Goal: Information Seeking & Learning: Learn about a topic

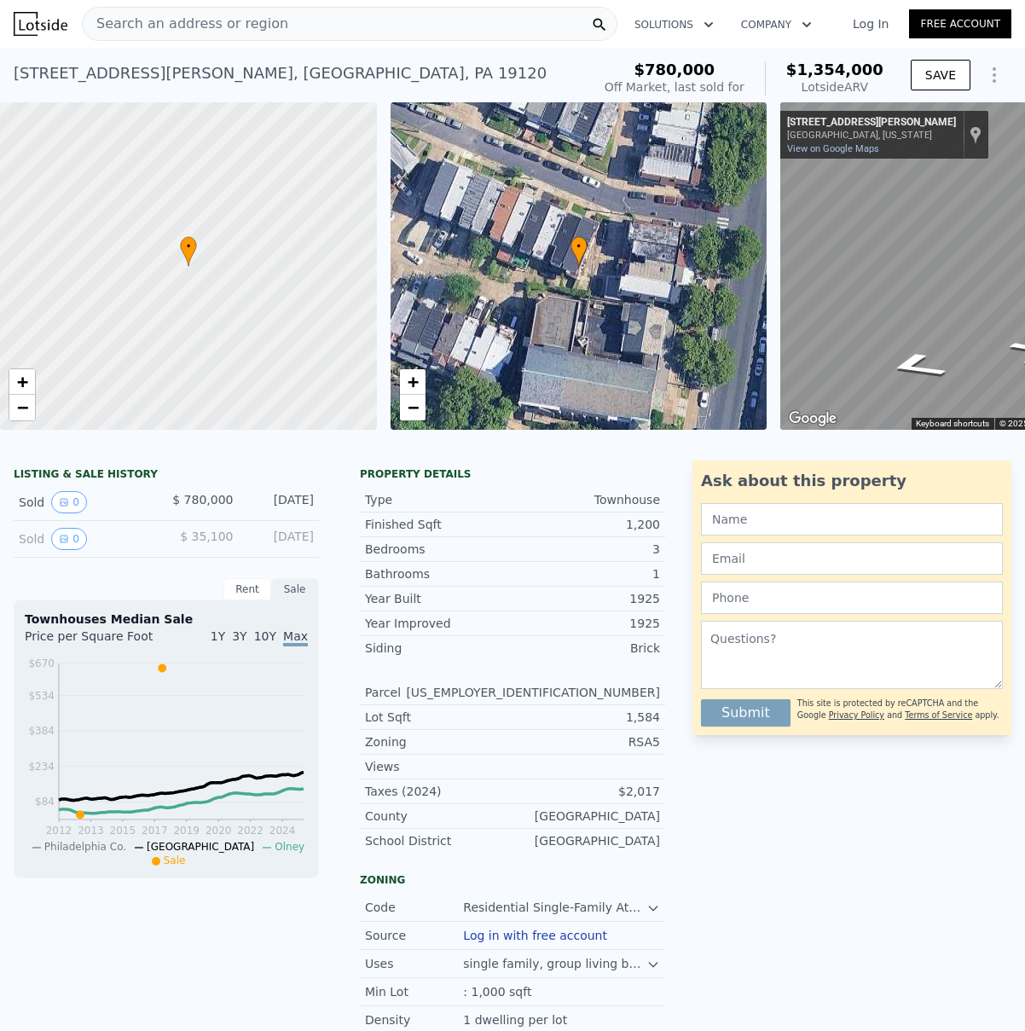
click at [162, 24] on span "Search an address or region" at bounding box center [185, 24] width 205 height 20
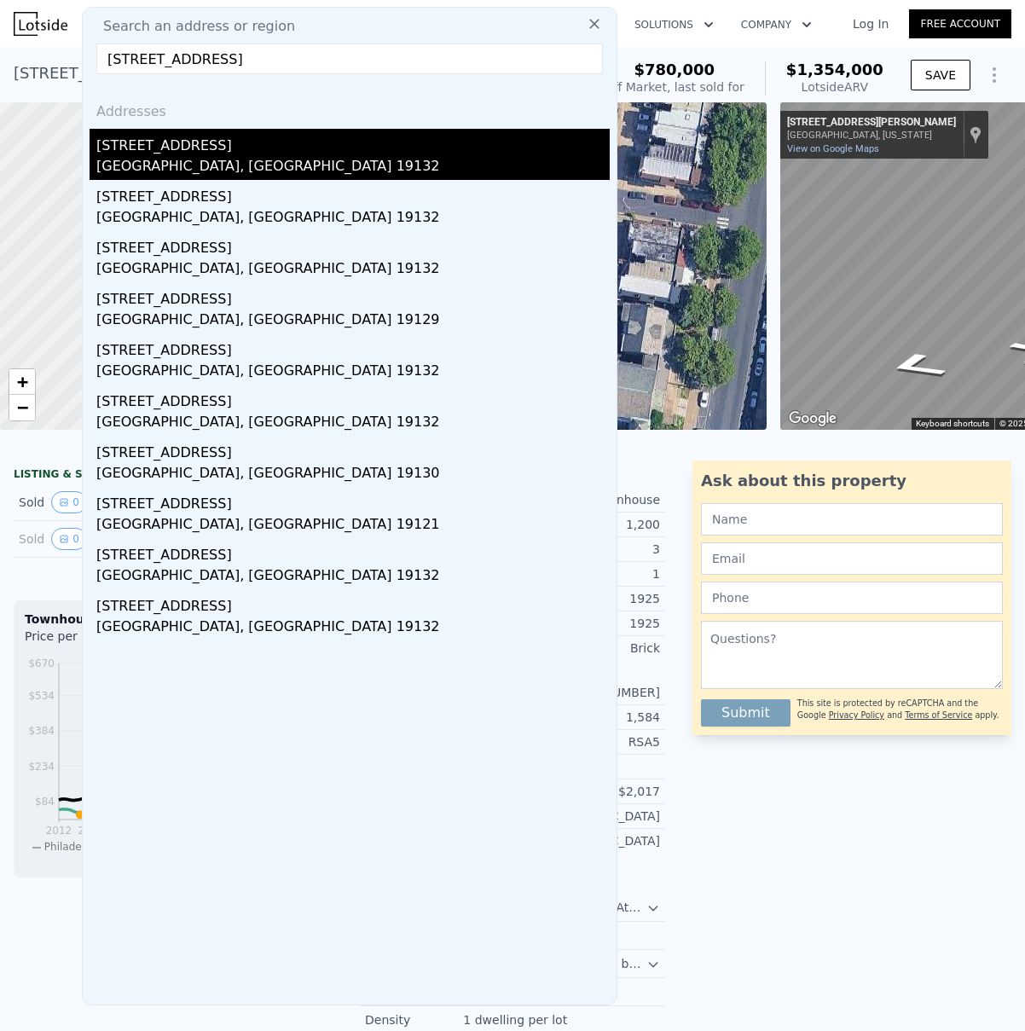
type input "[STREET_ADDRESS]"
click at [174, 156] on div "[GEOGRAPHIC_DATA], [GEOGRAPHIC_DATA] 19132" at bounding box center [352, 168] width 513 height 24
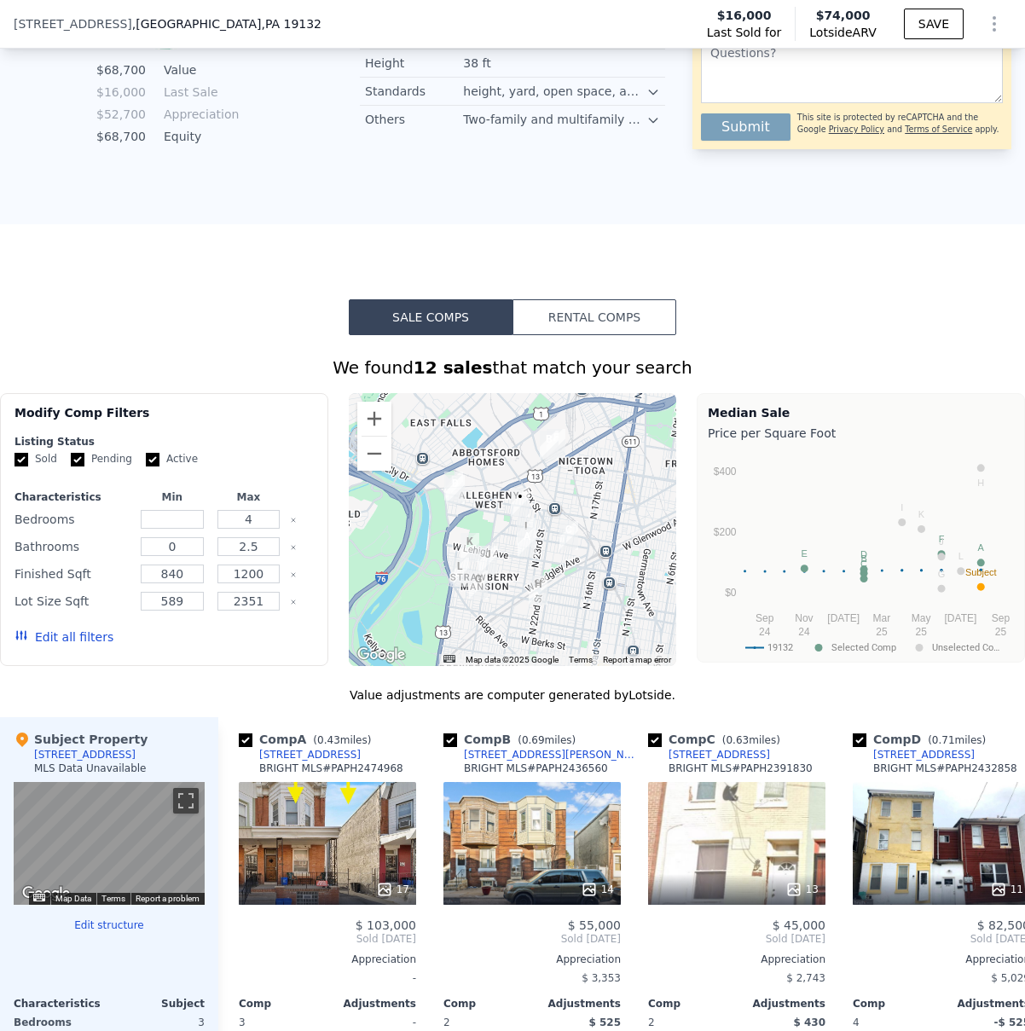
scroll to position [1097, 0]
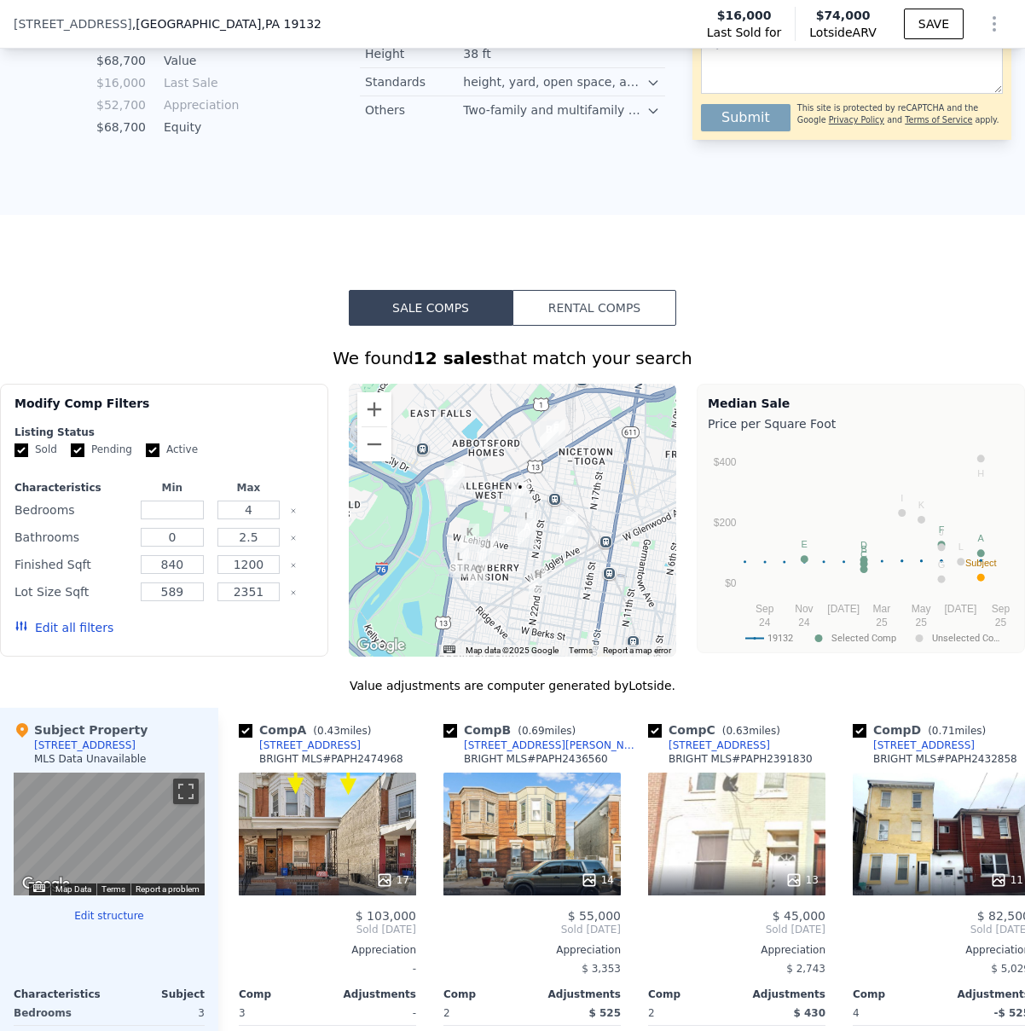
click at [484, 542] on img "2468 N Dover St" at bounding box center [487, 550] width 19 height 29
click at [484, 529] on div at bounding box center [513, 520] width 328 height 273
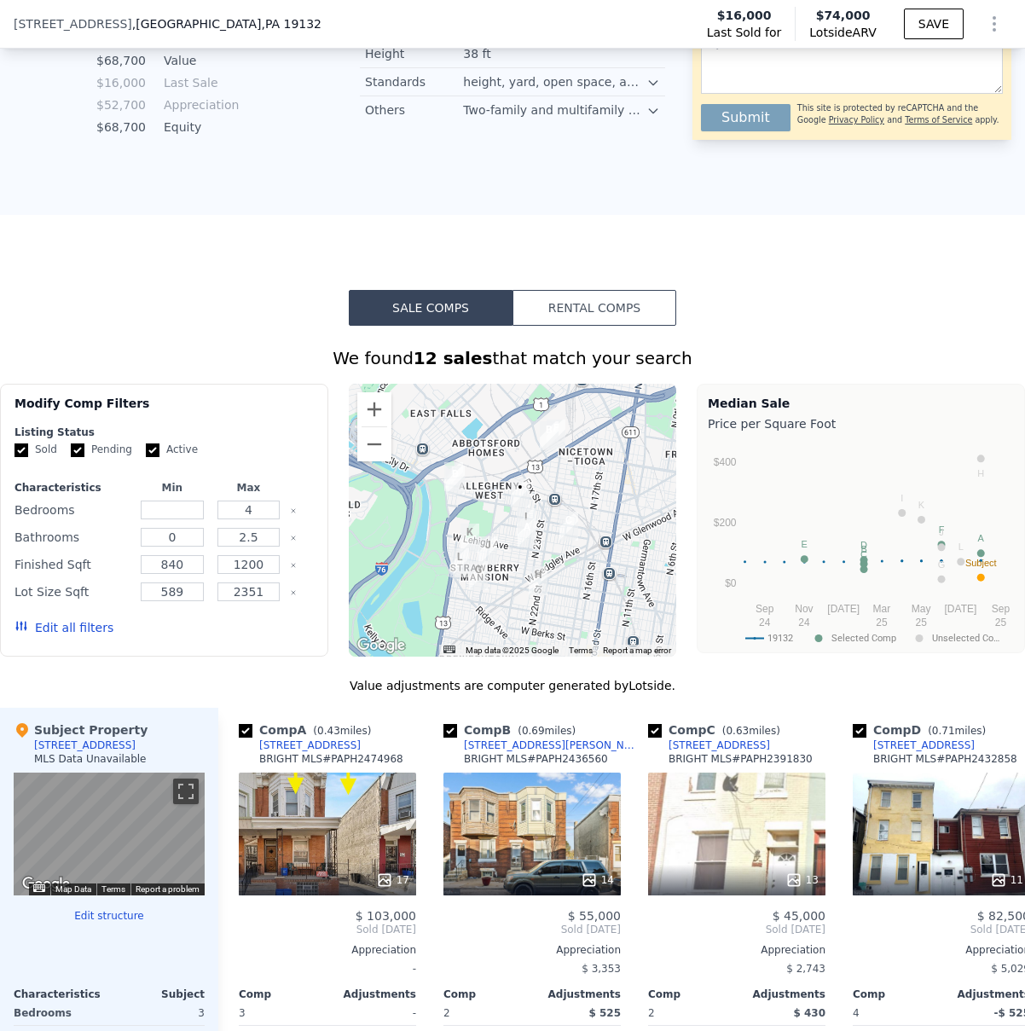
click at [484, 529] on div at bounding box center [513, 520] width 328 height 273
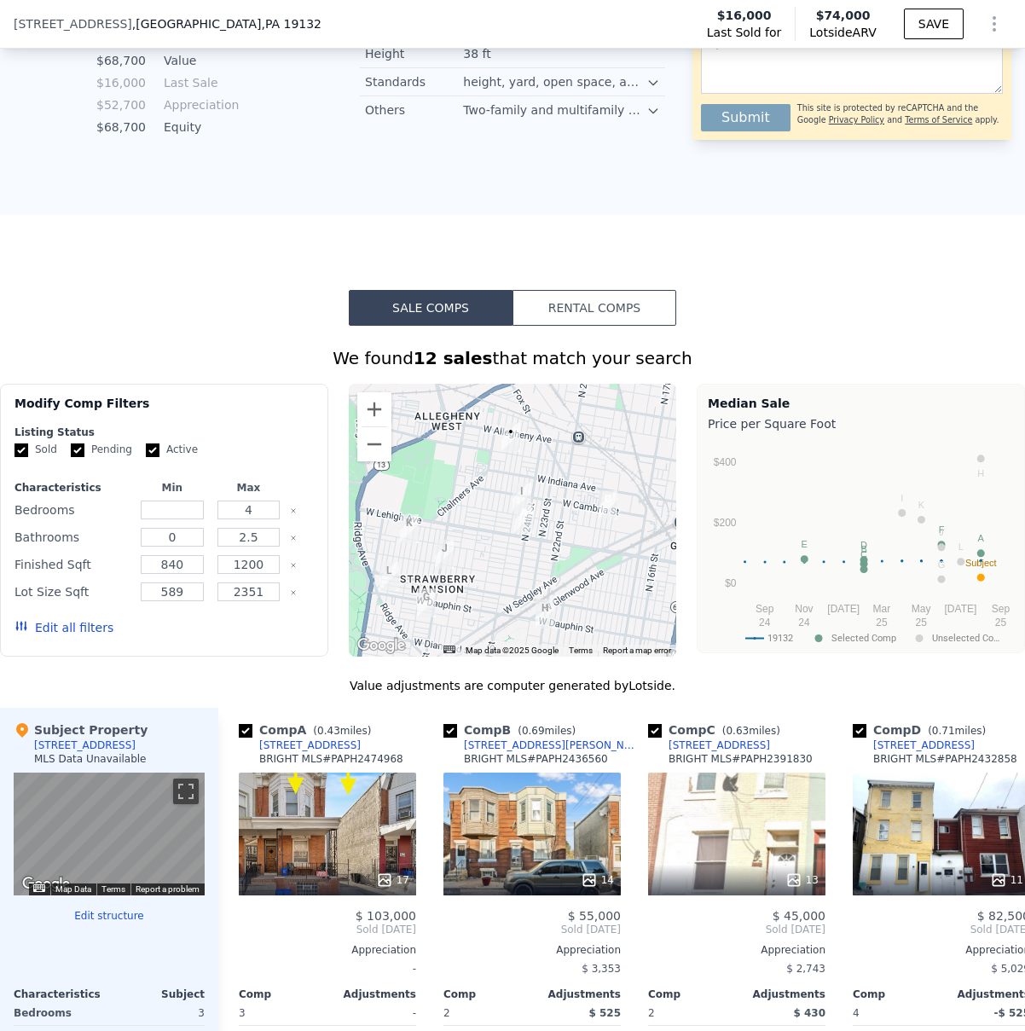
drag, startPoint x: 500, startPoint y: 517, endPoint x: 448, endPoint y: 482, distance: 63.1
click at [448, 482] on div at bounding box center [513, 520] width 328 height 273
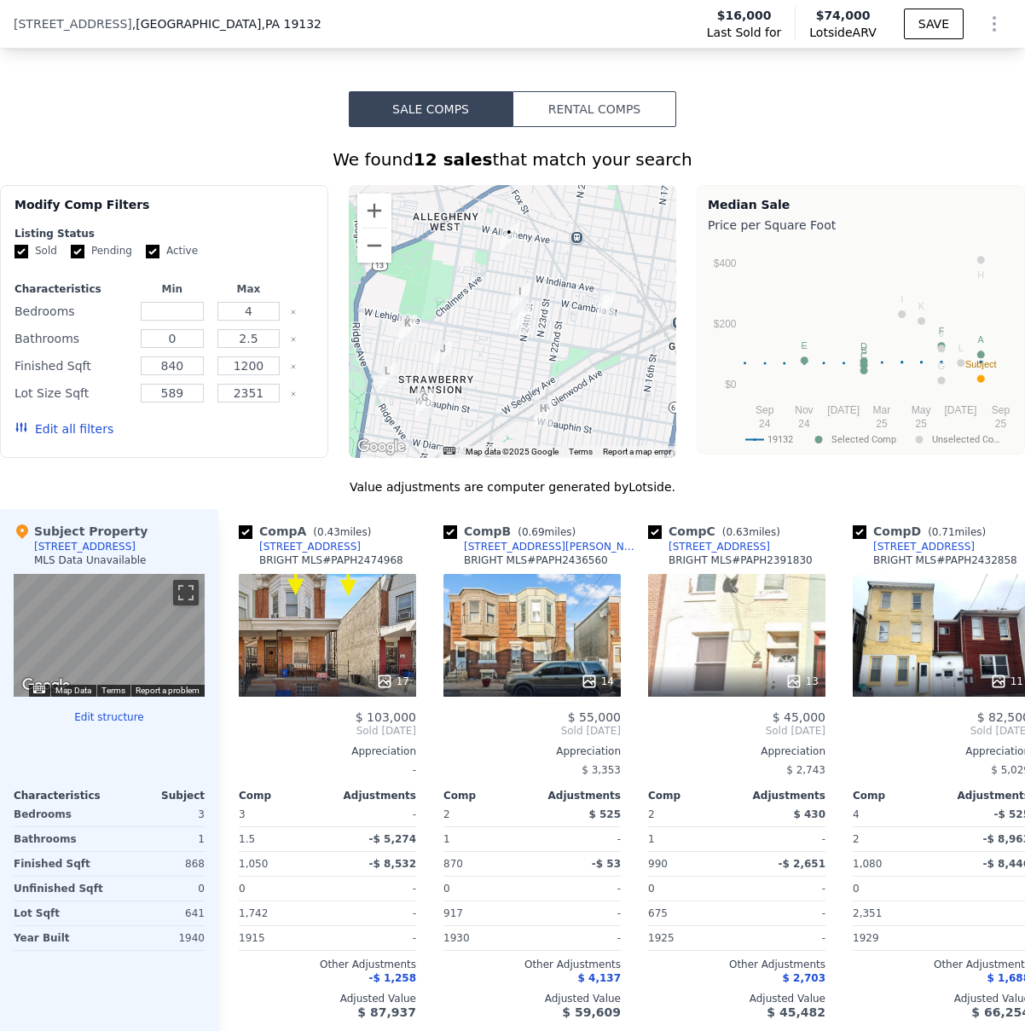
scroll to position [1304, 0]
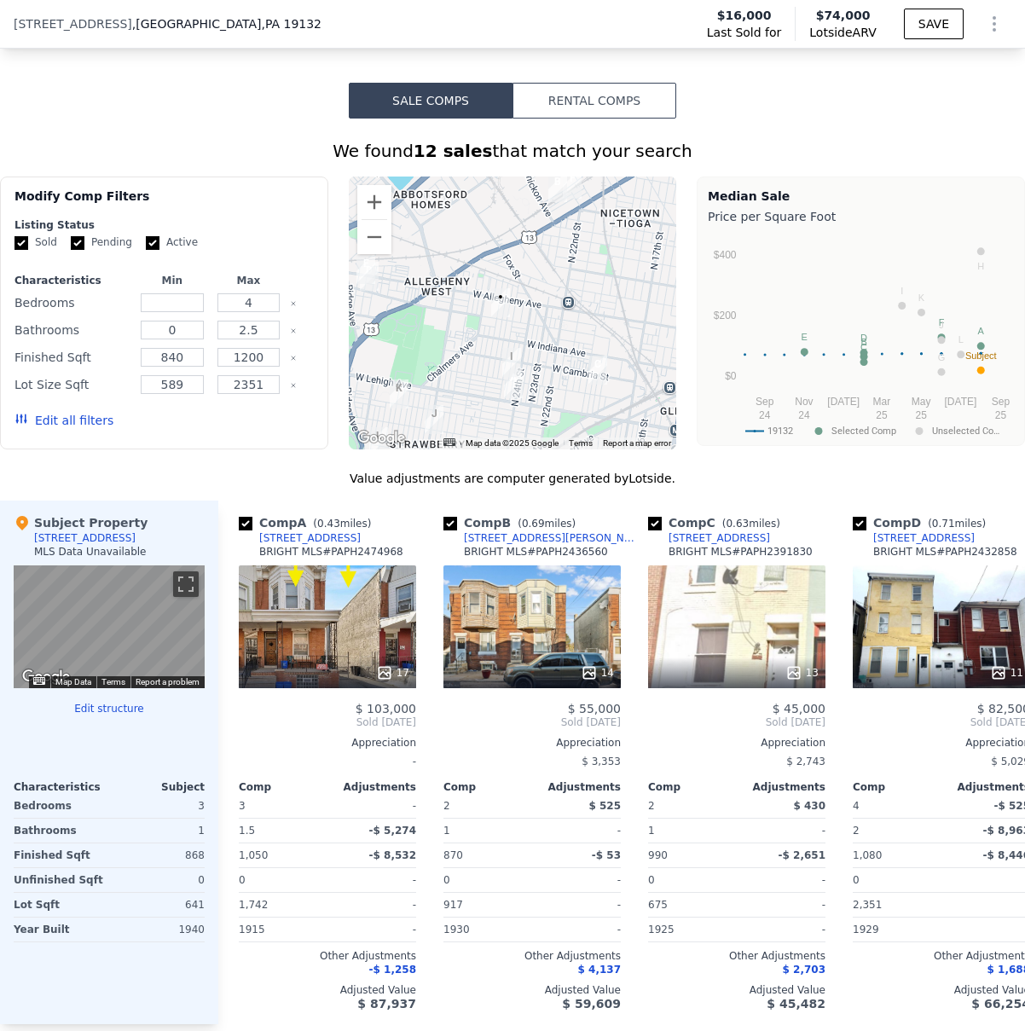
drag, startPoint x: 482, startPoint y: 274, endPoint x: 473, endPoint y: 350, distance: 76.4
click at [473, 350] on div at bounding box center [513, 312] width 328 height 273
click at [465, 806] on div "2" at bounding box center [485, 806] width 85 height 24
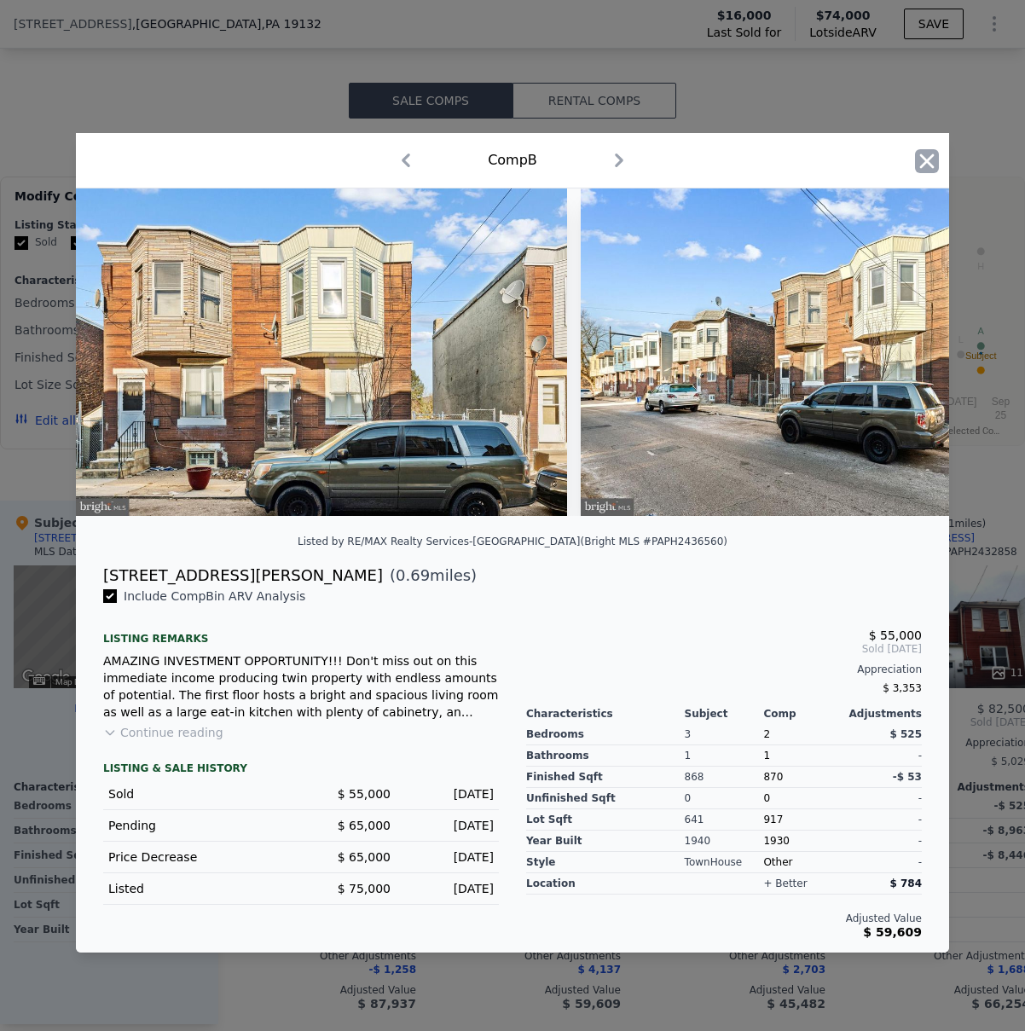
click at [932, 161] on icon "button" at bounding box center [927, 161] width 24 height 24
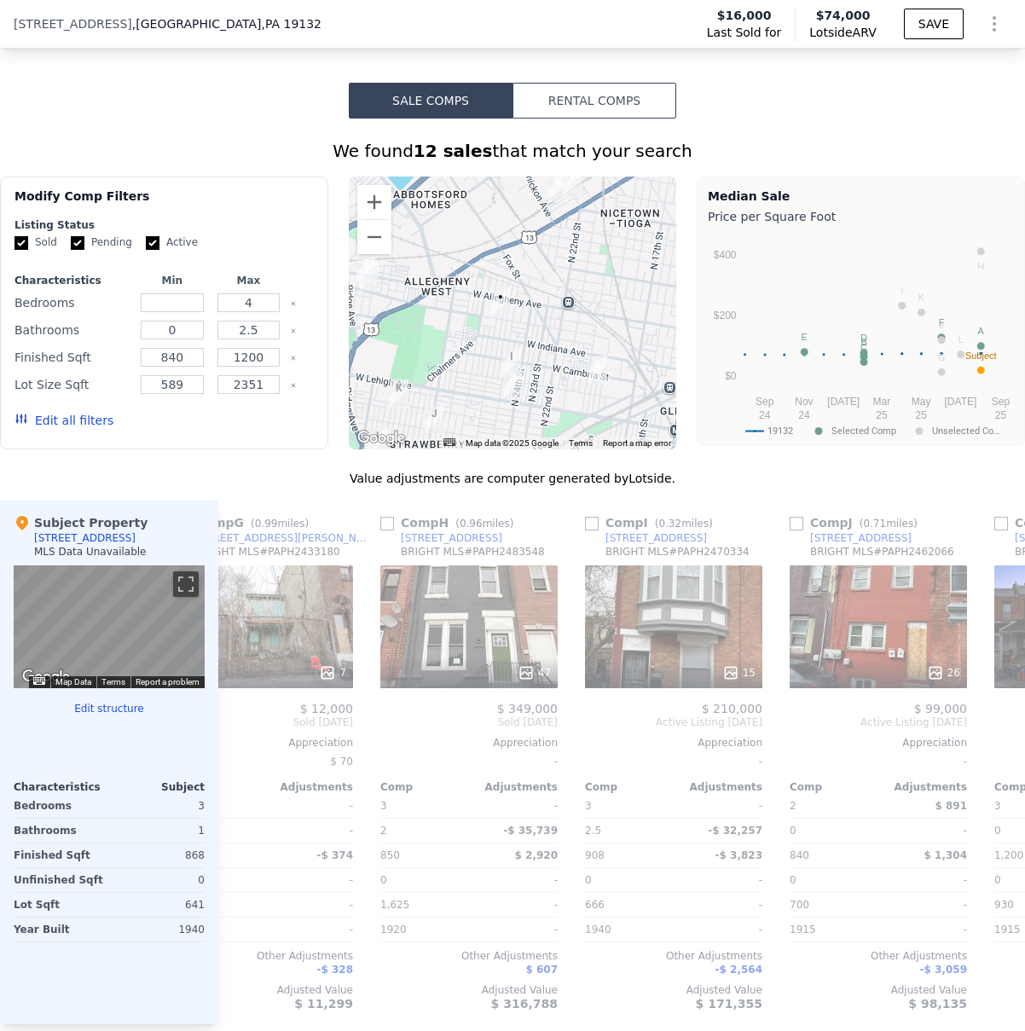
scroll to position [0, 1328]
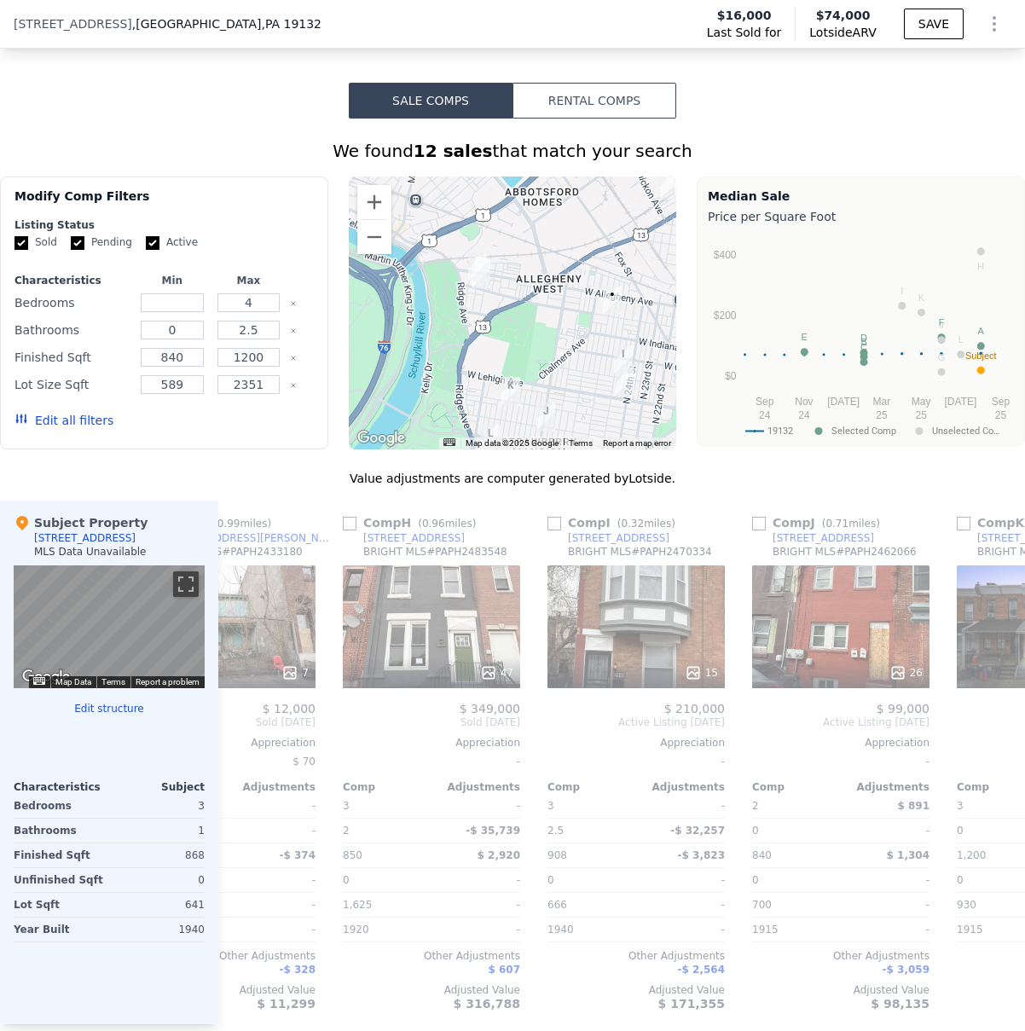
drag, startPoint x: 438, startPoint y: 262, endPoint x: 549, endPoint y: 261, distance: 110.8
click at [549, 261] on div at bounding box center [513, 312] width 328 height 273
click at [517, 265] on div at bounding box center [513, 312] width 328 height 273
click at [518, 265] on div at bounding box center [513, 312] width 328 height 273
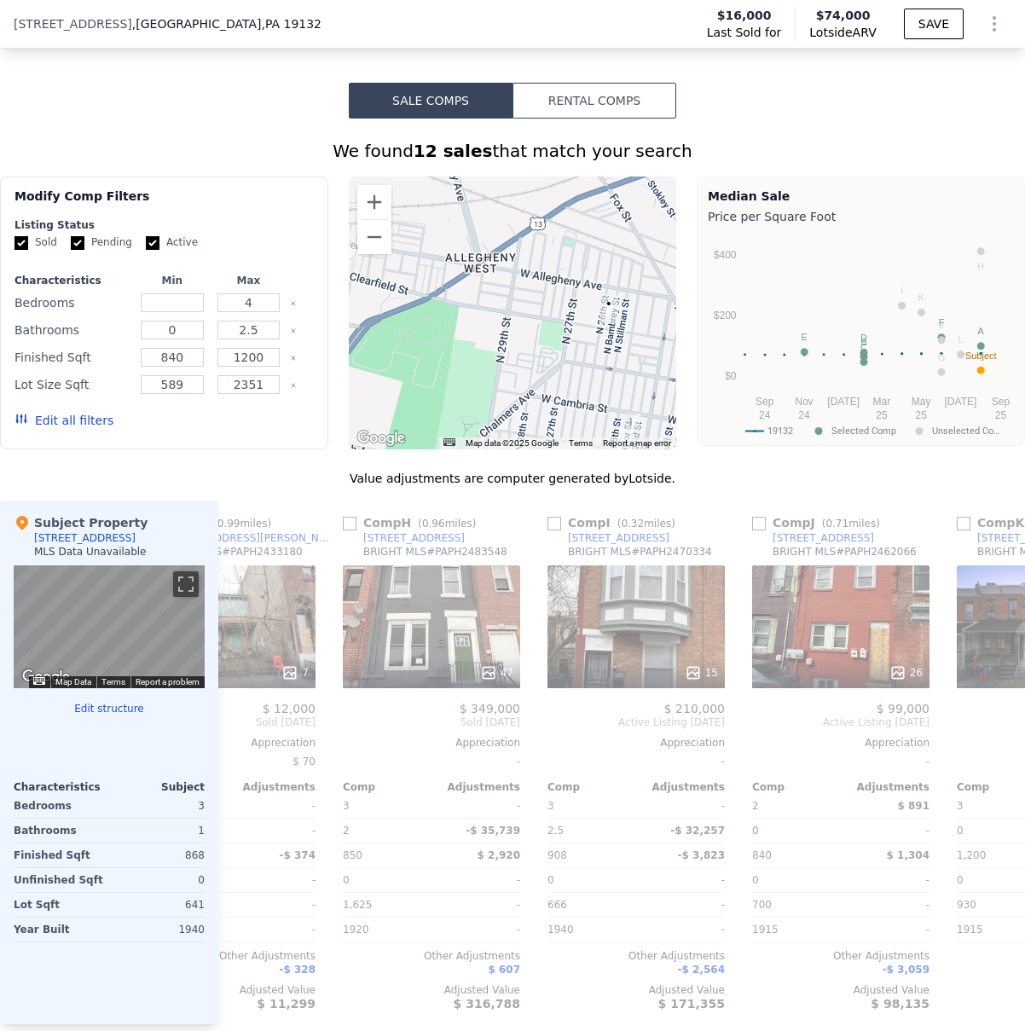
drag, startPoint x: 540, startPoint y: 279, endPoint x: 442, endPoint y: 237, distance: 106.6
click at [442, 237] on div at bounding box center [513, 312] width 328 height 273
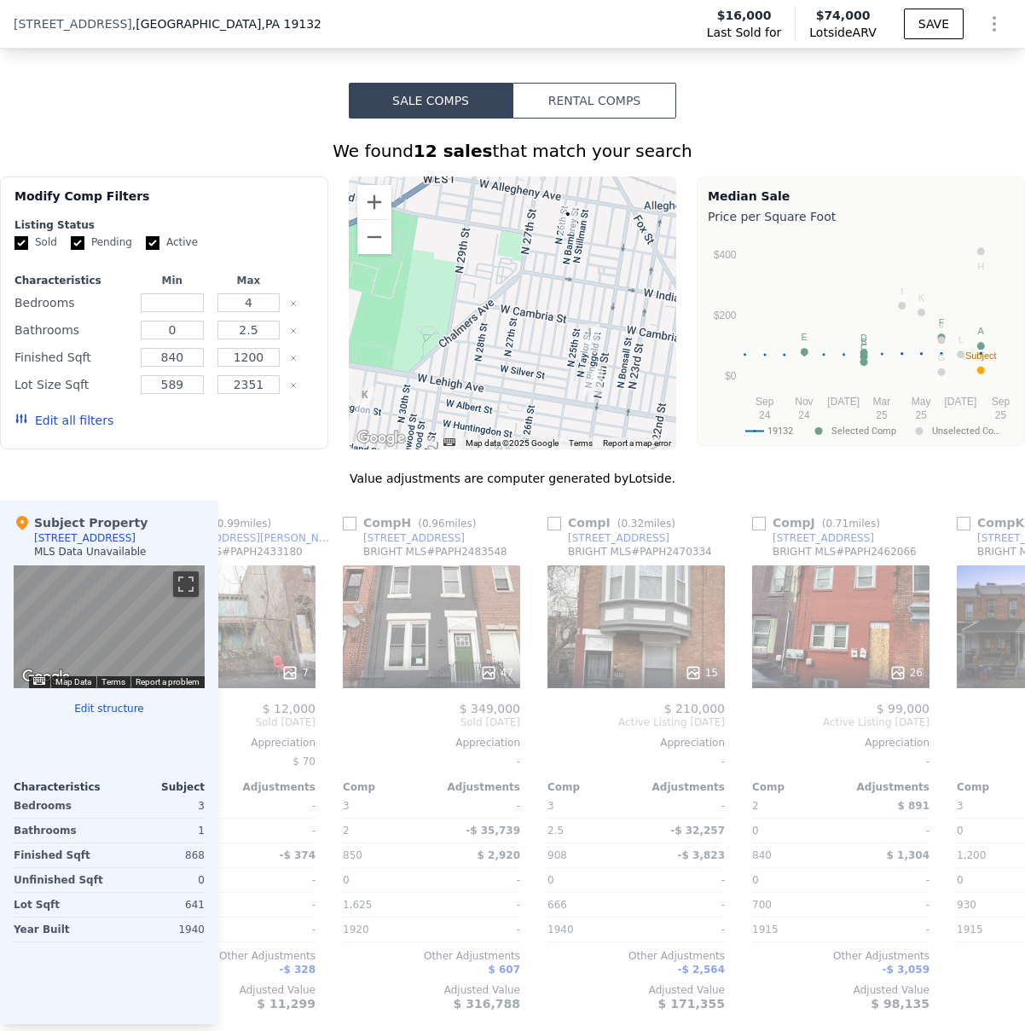
drag, startPoint x: 558, startPoint y: 352, endPoint x: 537, endPoint y: 309, distance: 48.4
click at [529, 278] on div at bounding box center [513, 312] width 328 height 273
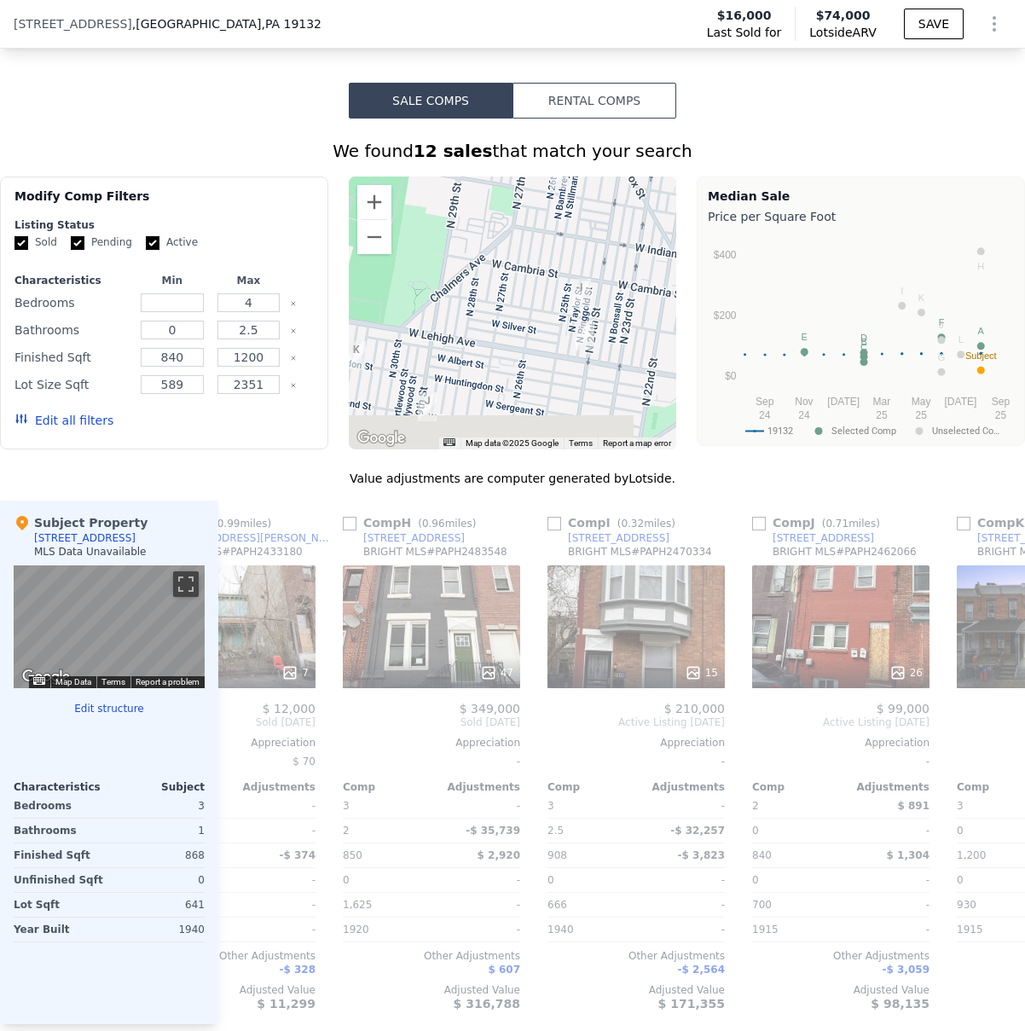
click at [535, 283] on div at bounding box center [513, 312] width 328 height 273
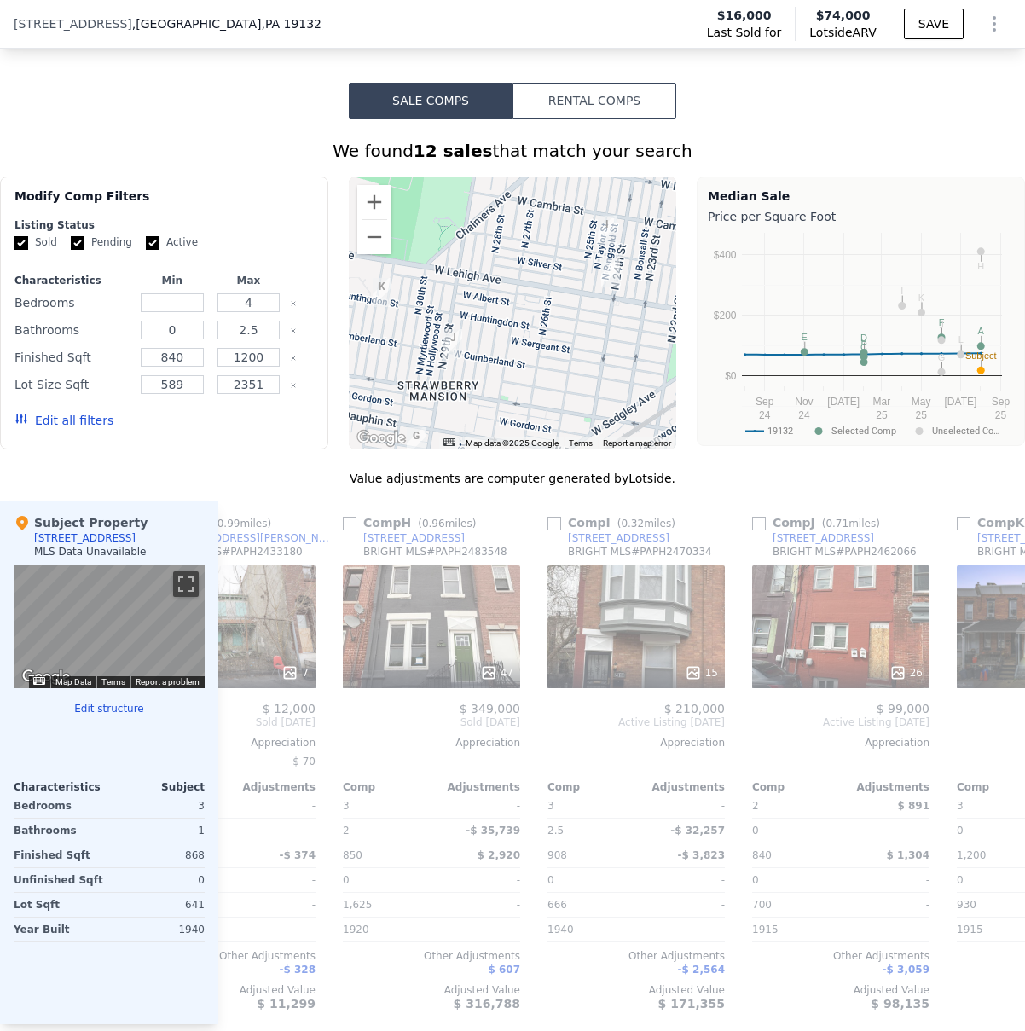
drag, startPoint x: 522, startPoint y: 347, endPoint x: 529, endPoint y: 333, distance: 15.6
click at [547, 283] on div at bounding box center [513, 312] width 328 height 273
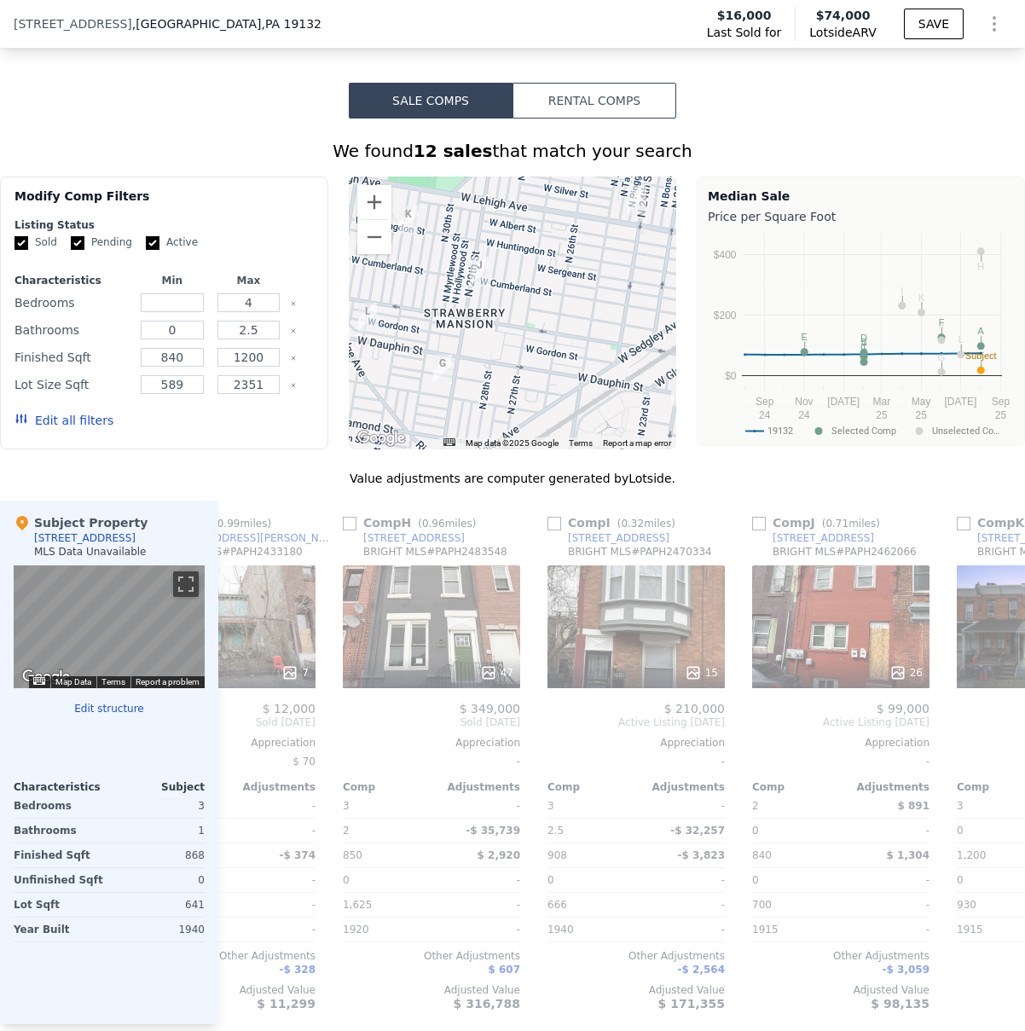
drag, startPoint x: 524, startPoint y: 359, endPoint x: 552, endPoint y: 280, distance: 84.1
click at [552, 280] on div at bounding box center [513, 312] width 328 height 273
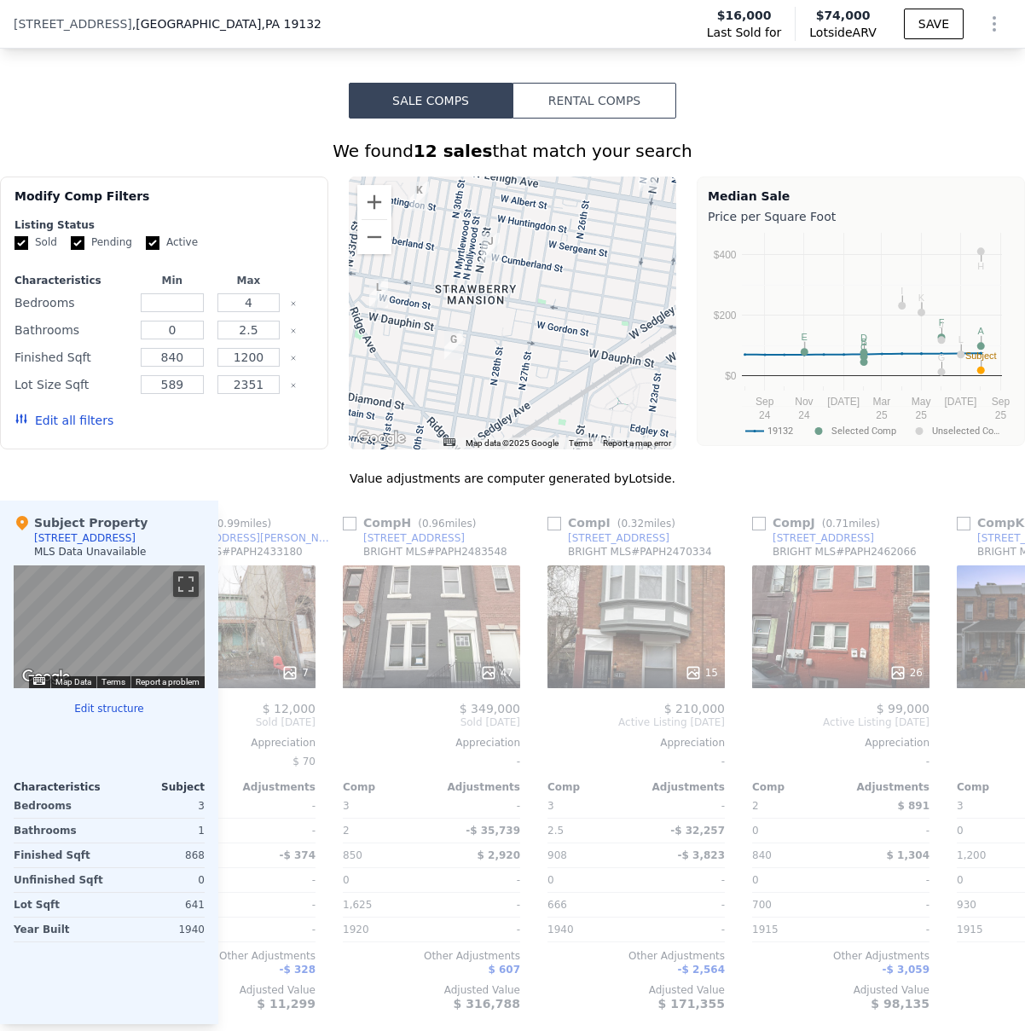
drag, startPoint x: 547, startPoint y: 337, endPoint x: 558, endPoint y: 338, distance: 11.1
click at [559, 334] on div at bounding box center [513, 312] width 328 height 273
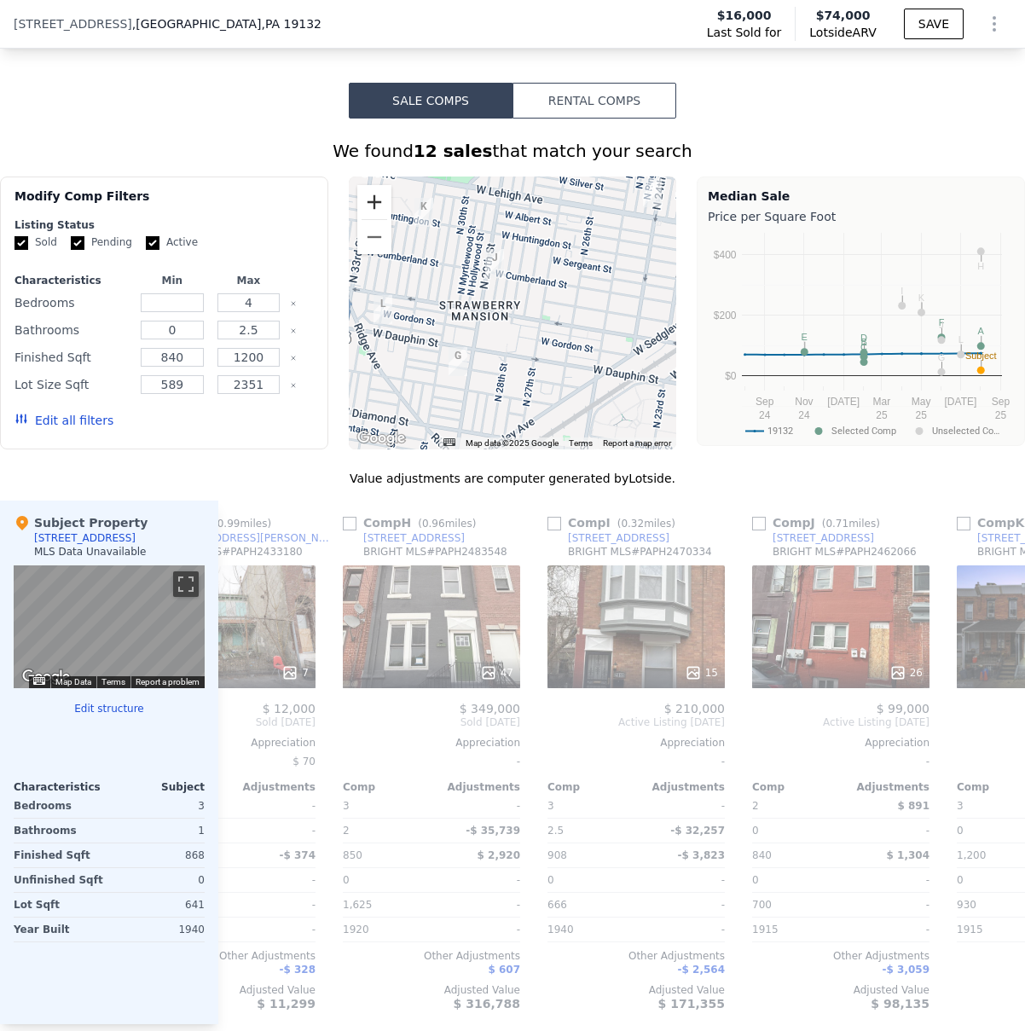
click at [376, 205] on button "Zoom in" at bounding box center [374, 202] width 34 height 34
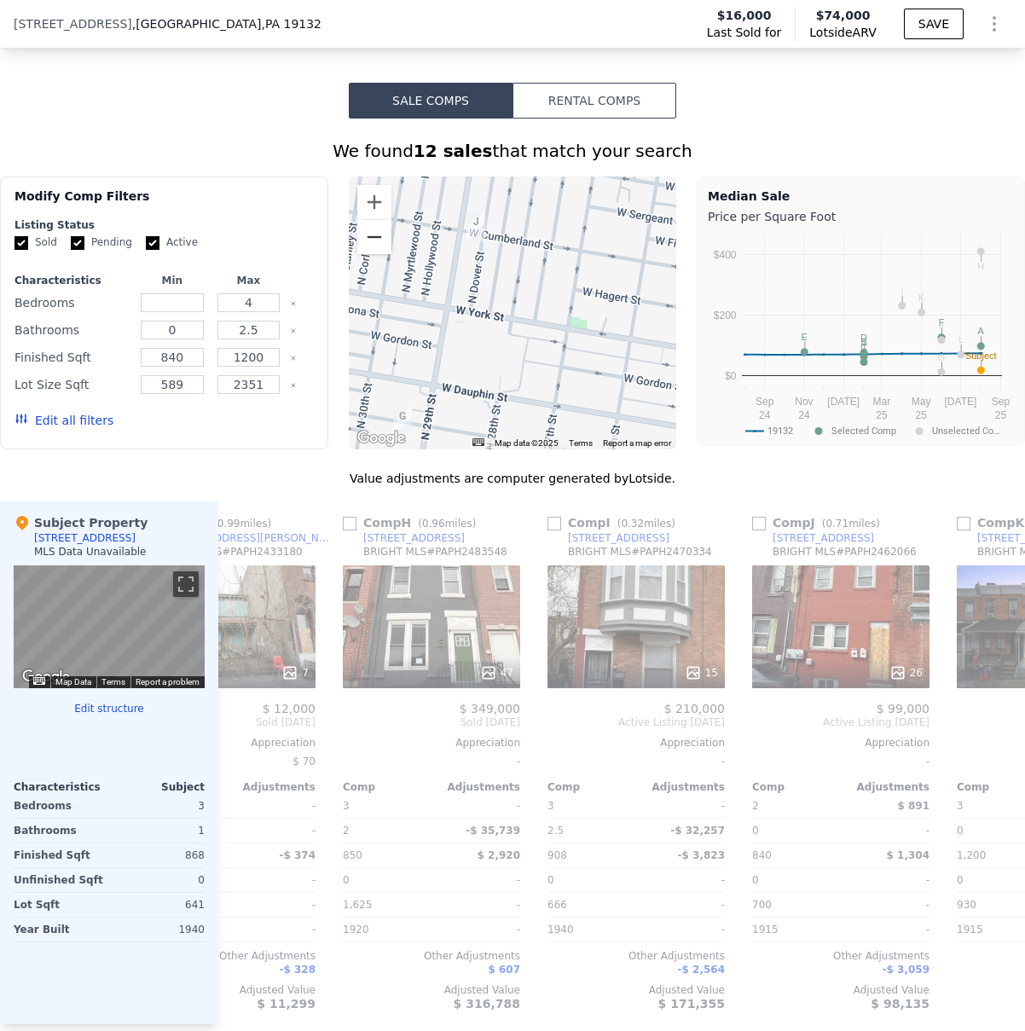
click at [378, 228] on button "Zoom out" at bounding box center [374, 237] width 34 height 34
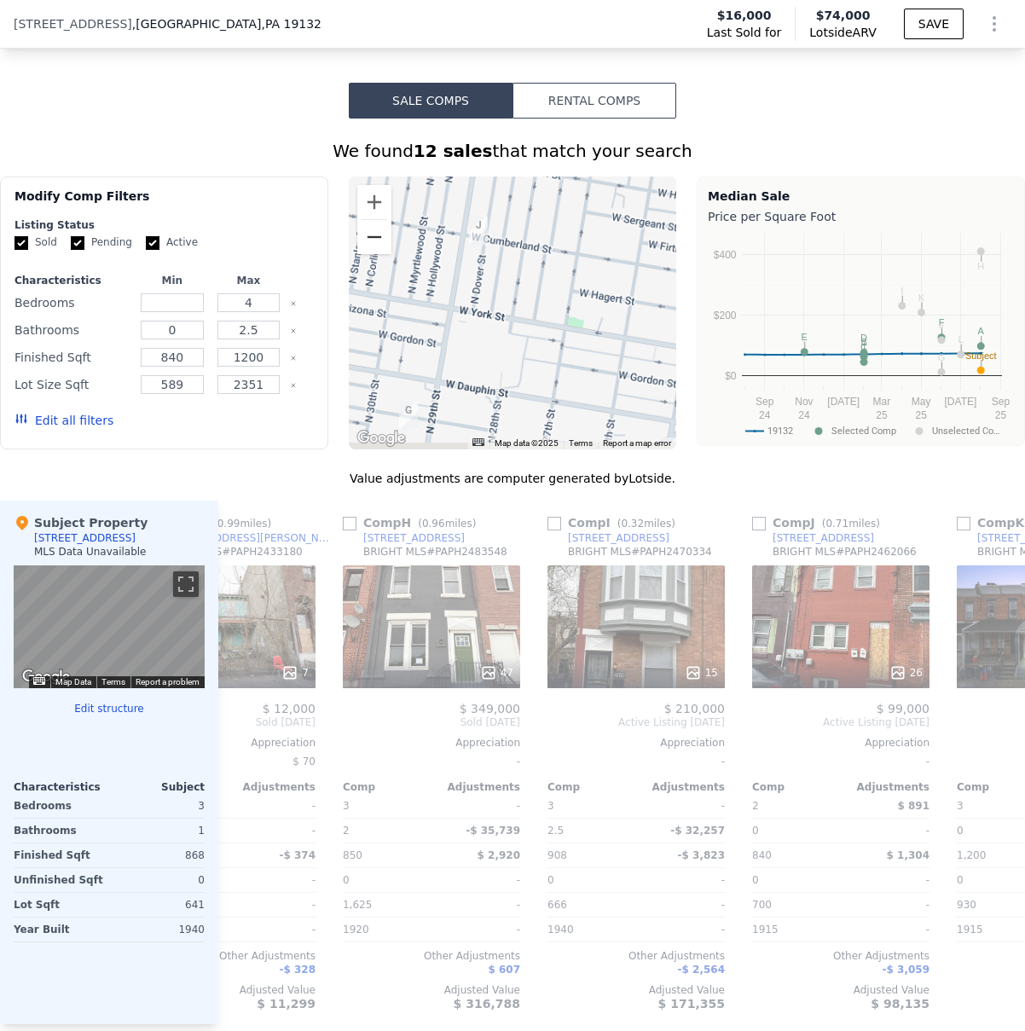
click at [378, 228] on button "Zoom out" at bounding box center [374, 237] width 34 height 34
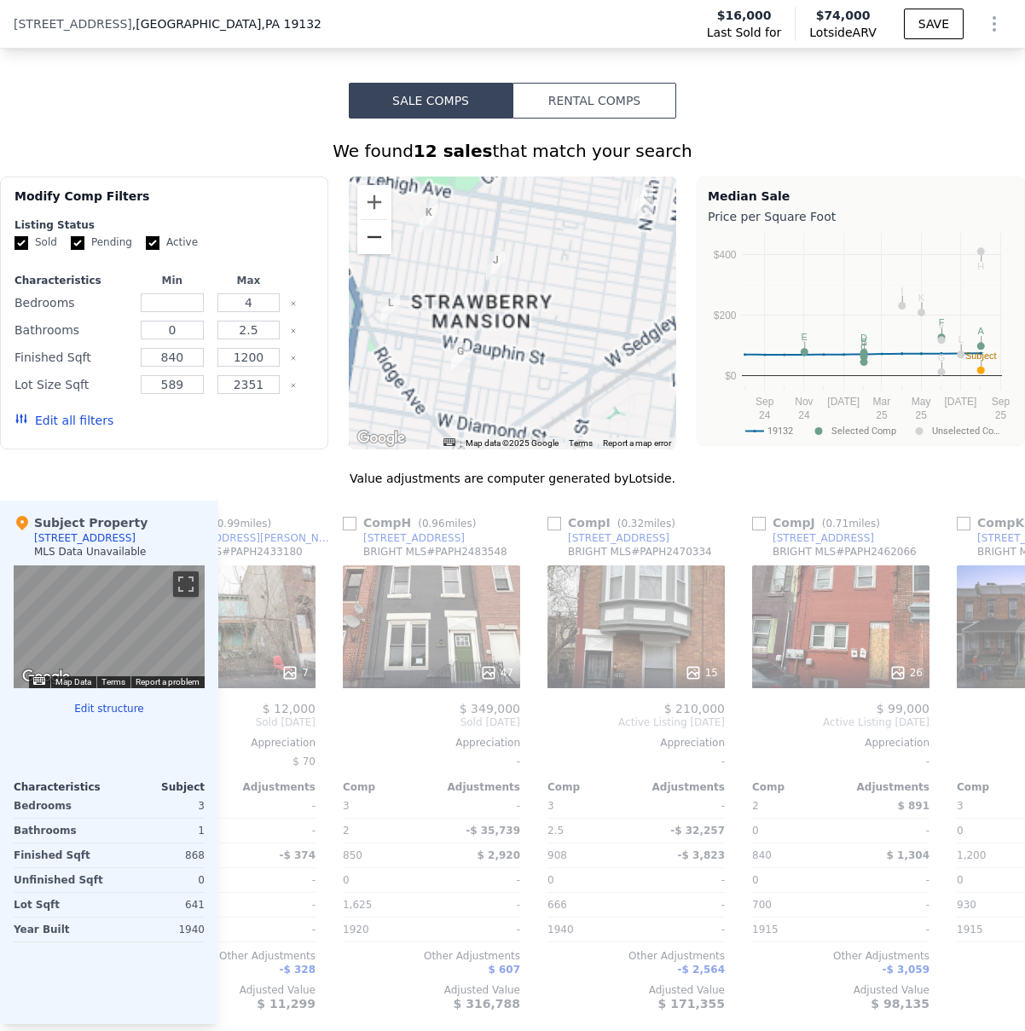
click at [378, 228] on button "Zoom out" at bounding box center [374, 237] width 34 height 34
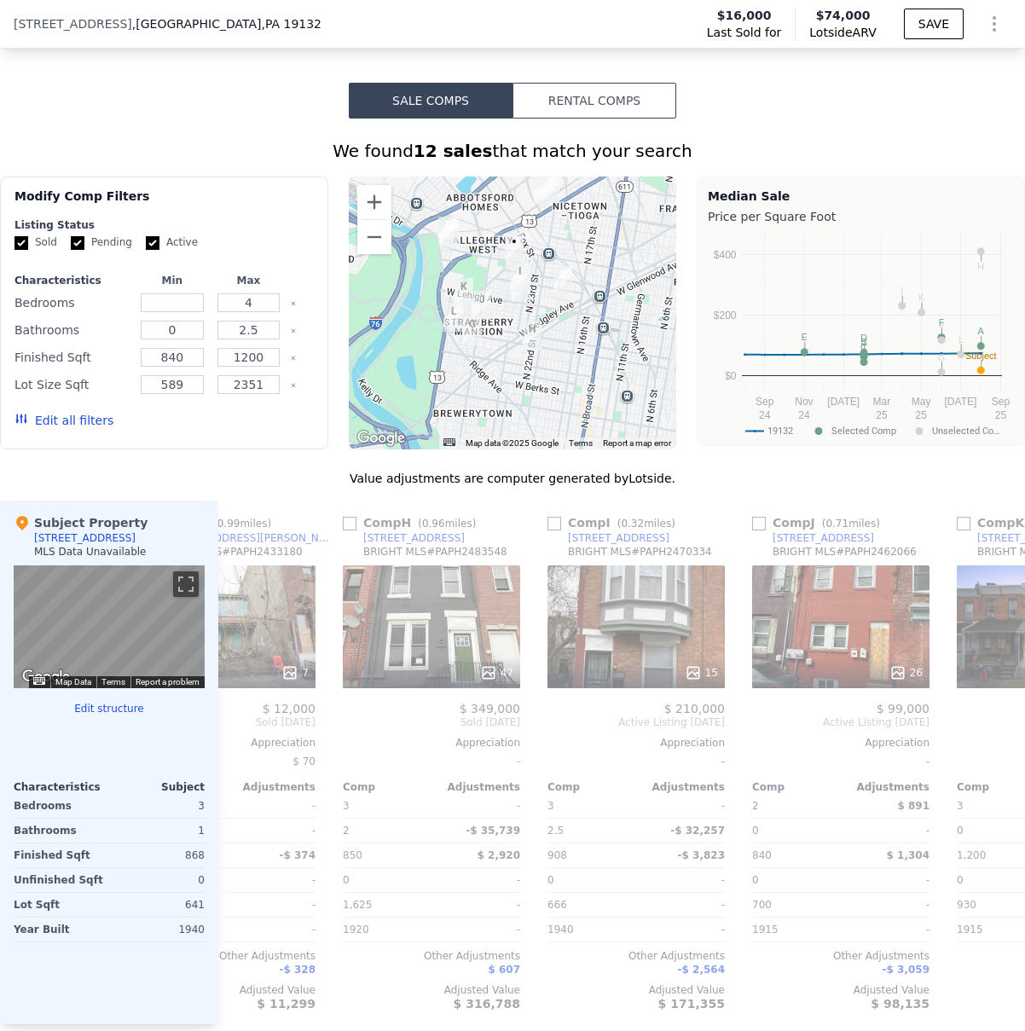
drag, startPoint x: 592, startPoint y: 360, endPoint x: 564, endPoint y: 376, distance: 32.5
click at [564, 376] on div at bounding box center [513, 312] width 328 height 273
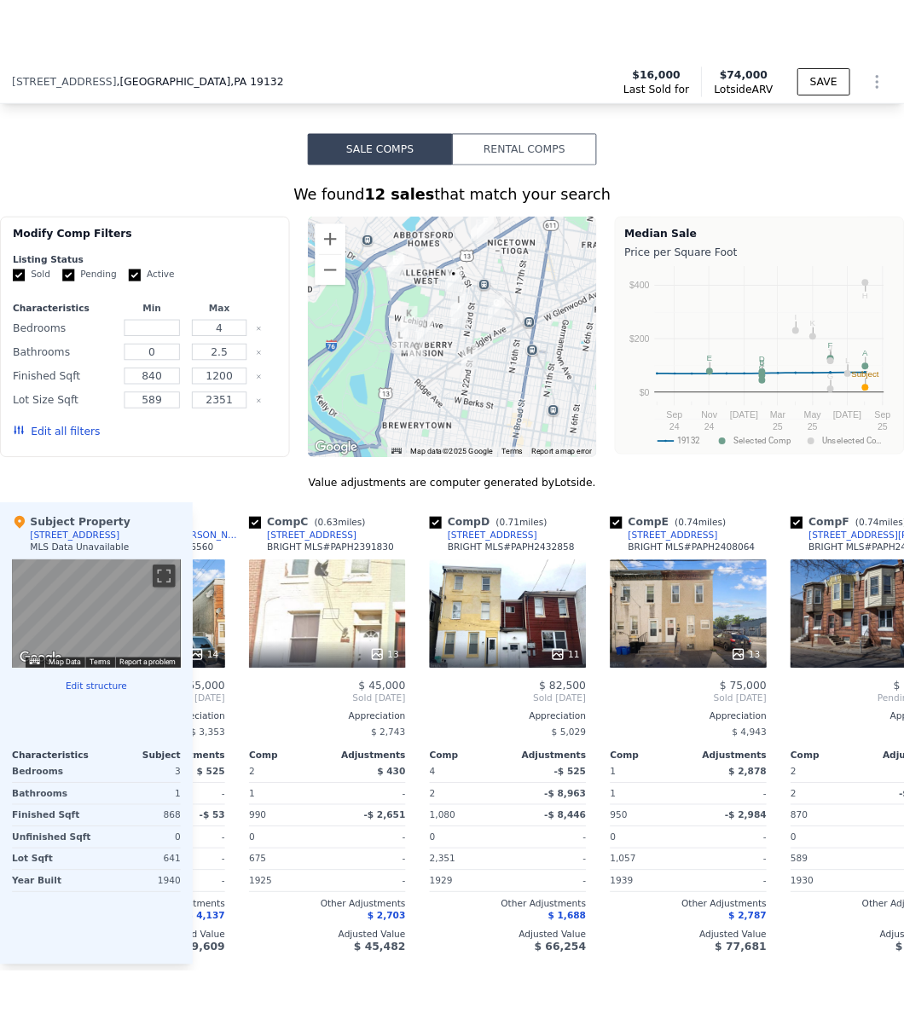
scroll to position [0, 365]
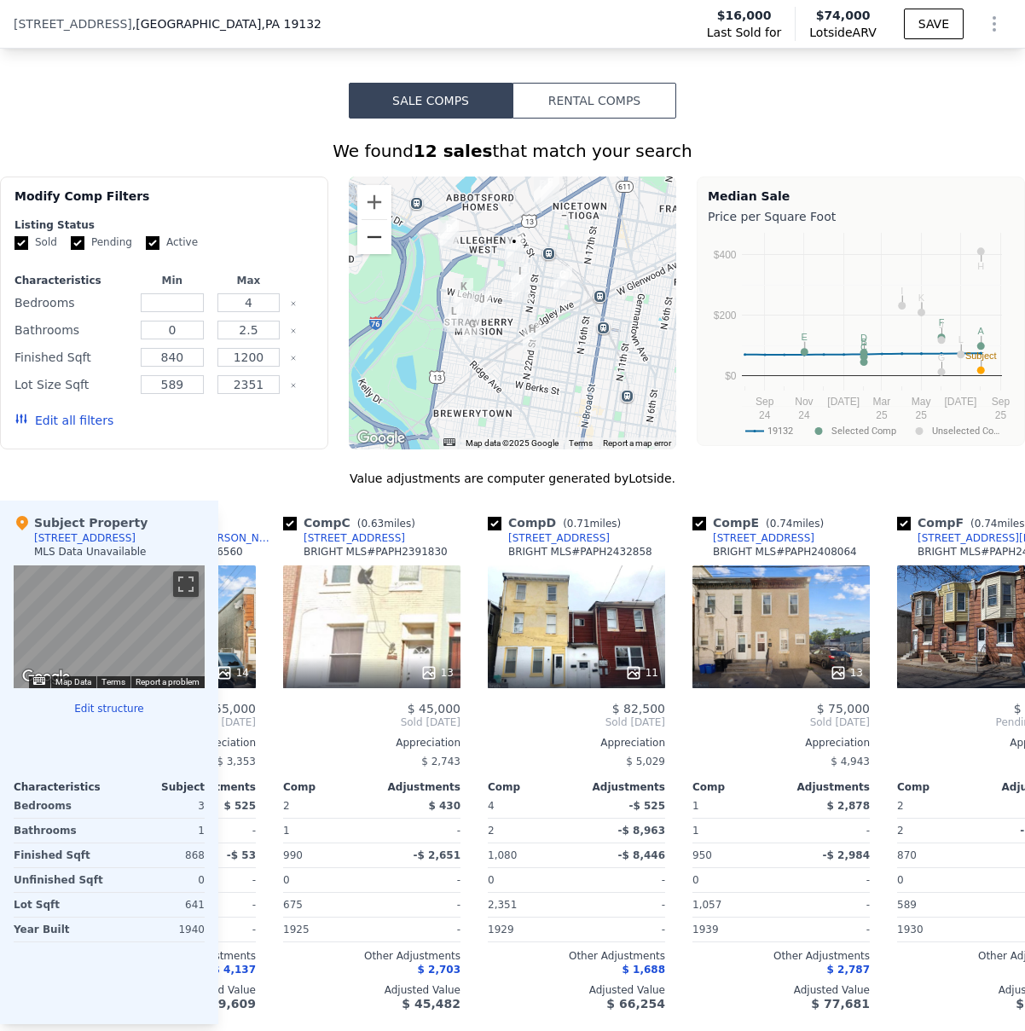
click at [372, 239] on button "Zoom out" at bounding box center [374, 237] width 34 height 34
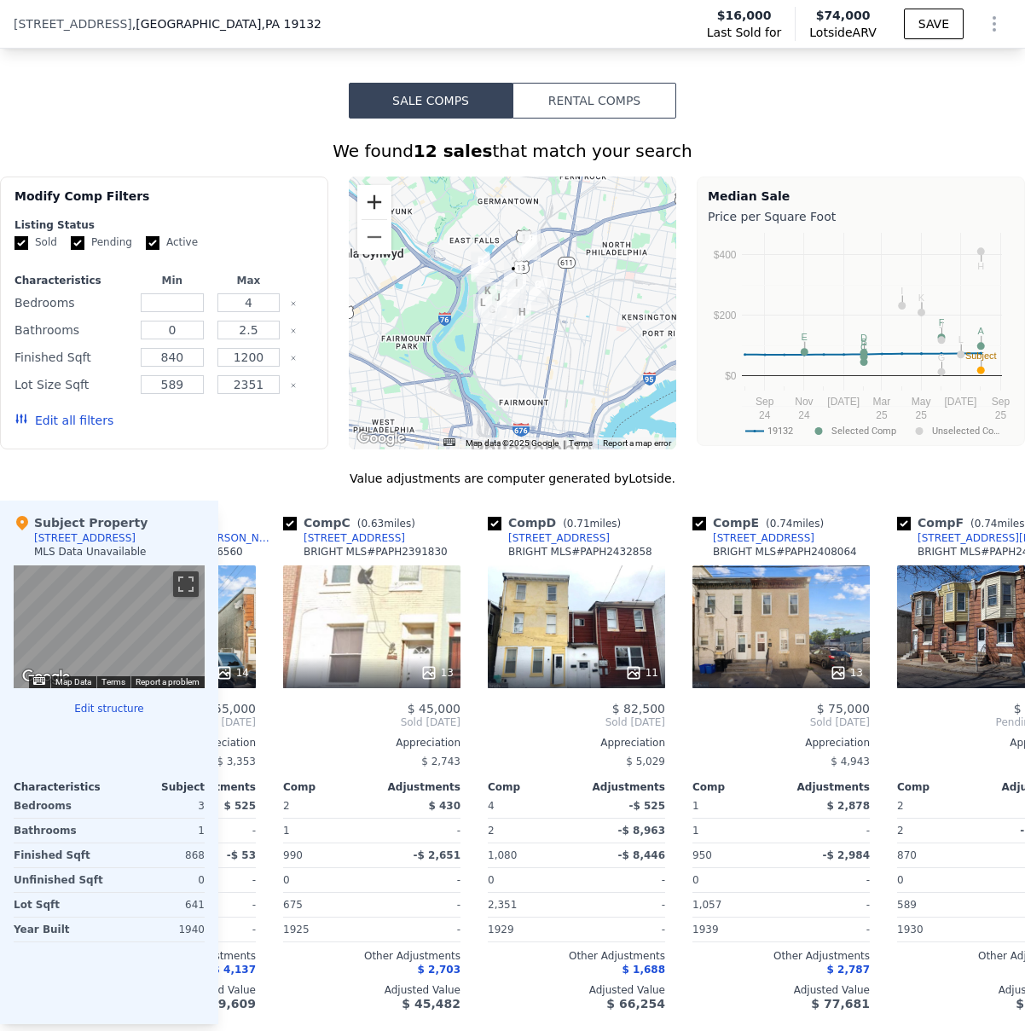
click at [375, 200] on button "Zoom in" at bounding box center [374, 202] width 34 height 34
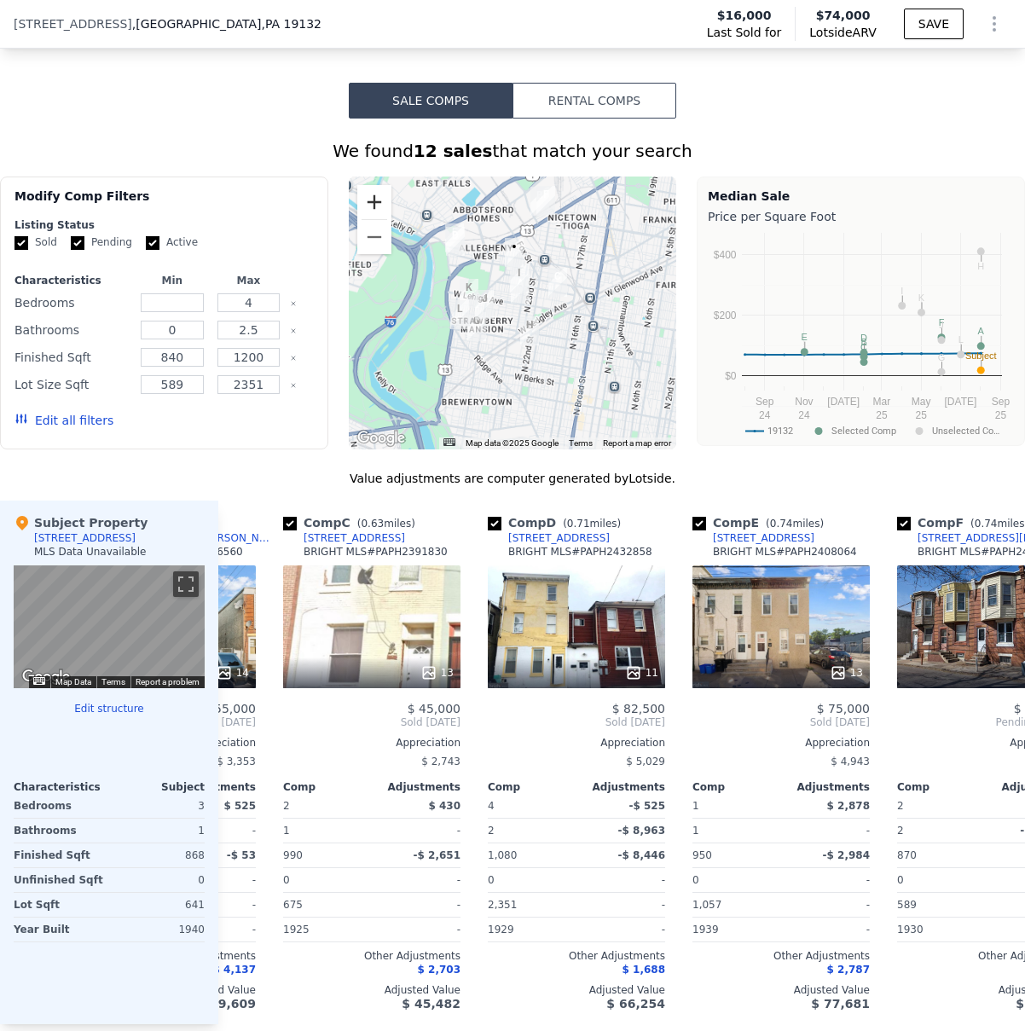
click at [375, 200] on button "Zoom in" at bounding box center [374, 202] width 34 height 34
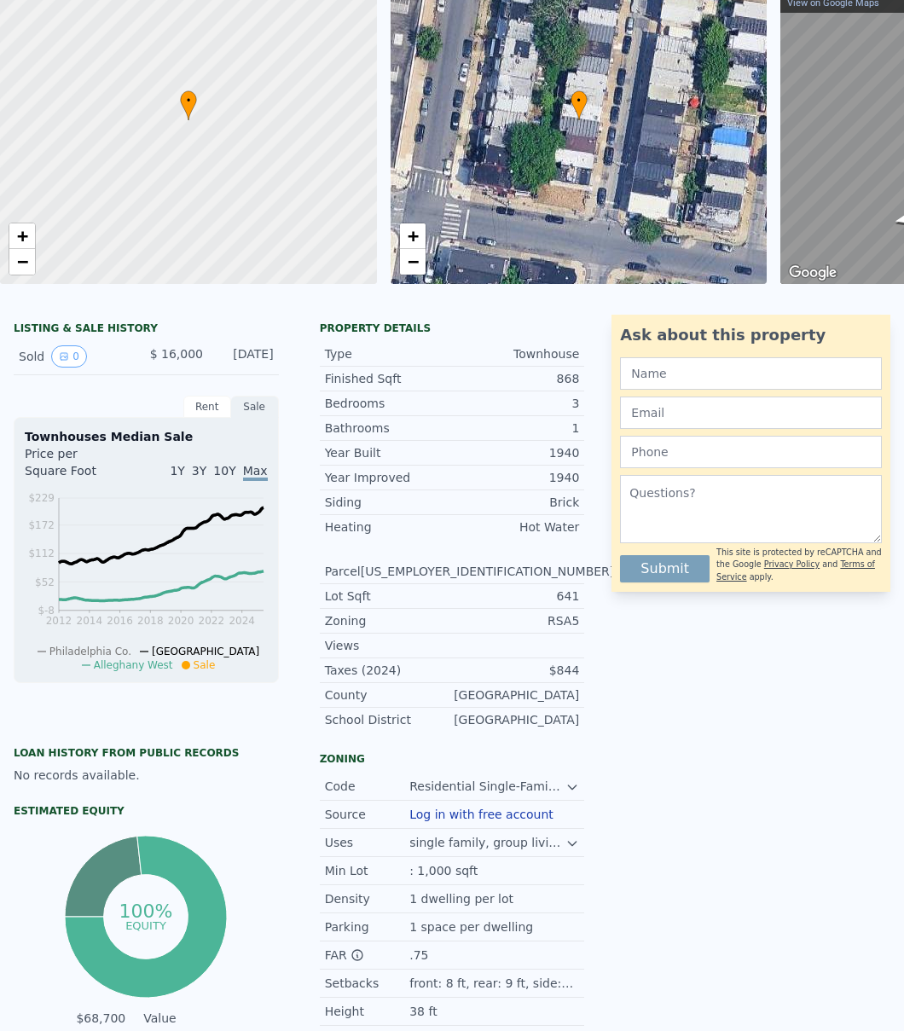
scroll to position [0, 0]
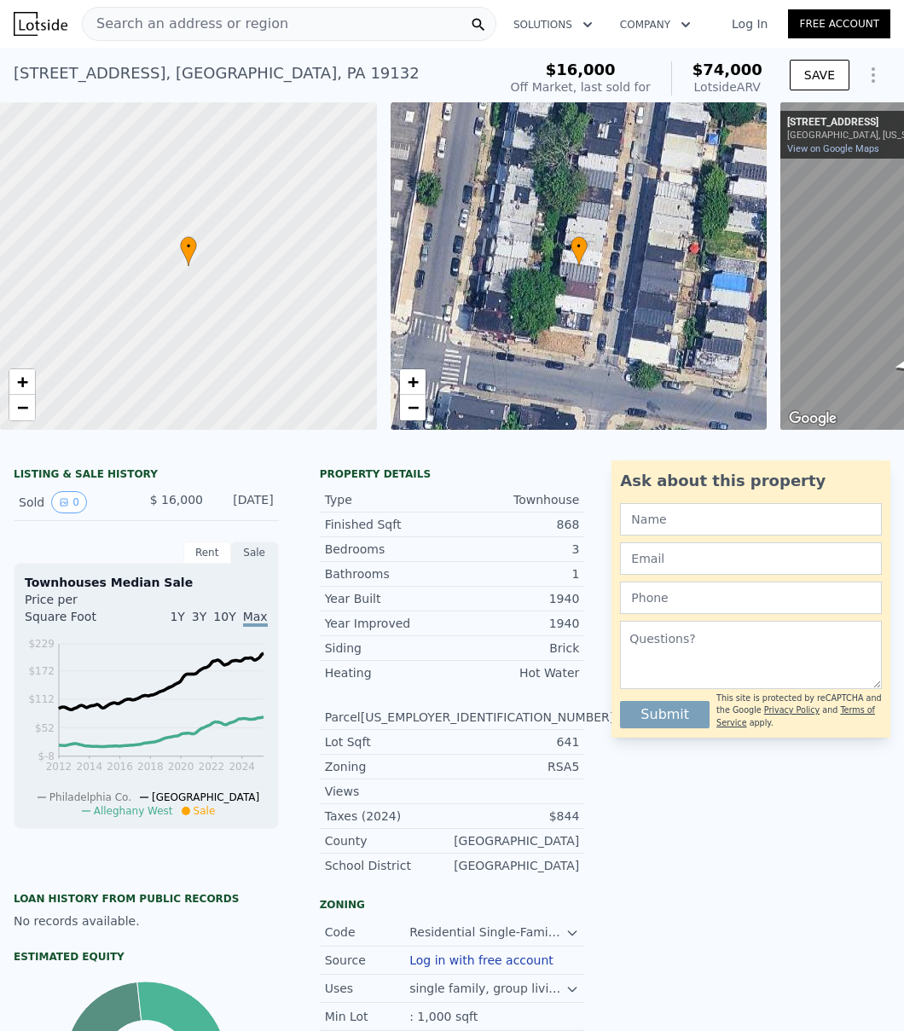
click at [103, 20] on span "Search an address or region" at bounding box center [185, 24] width 205 height 20
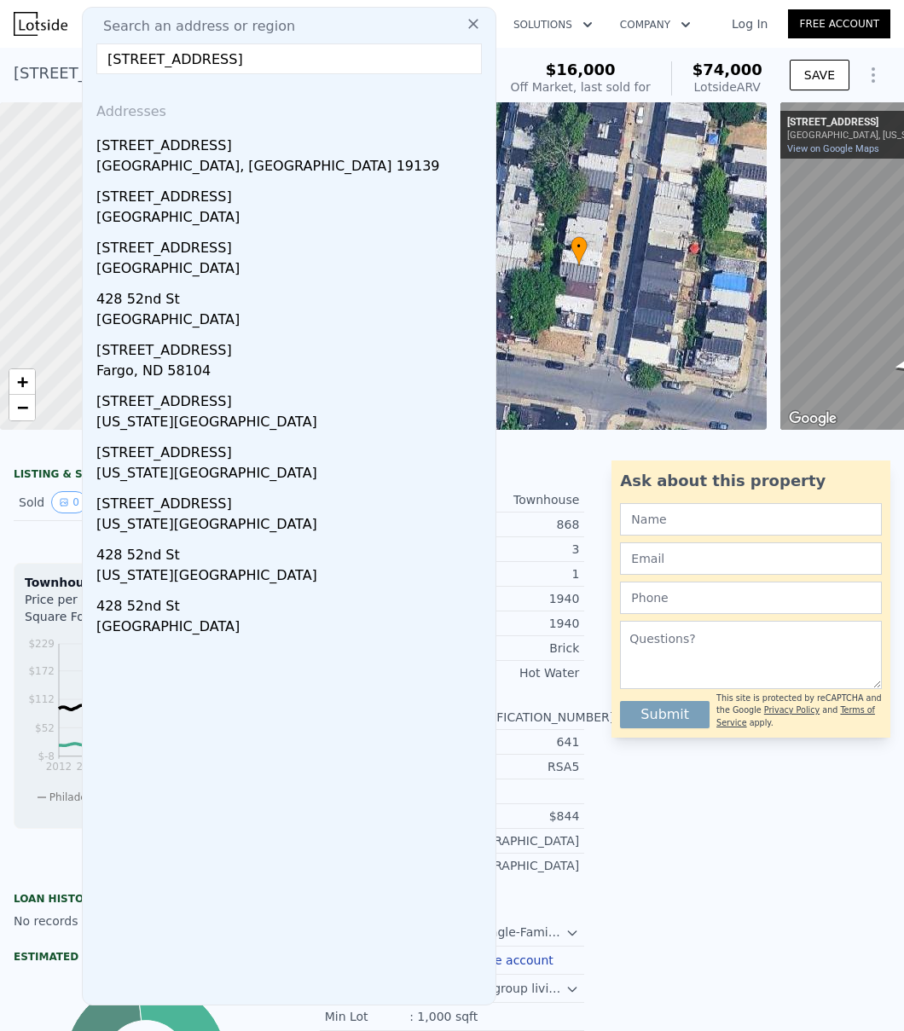
click at [267, 56] on input "[STREET_ADDRESS]" at bounding box center [288, 58] width 385 height 31
click at [204, 58] on input "[STREET_ADDRESS]" at bounding box center [288, 58] width 385 height 31
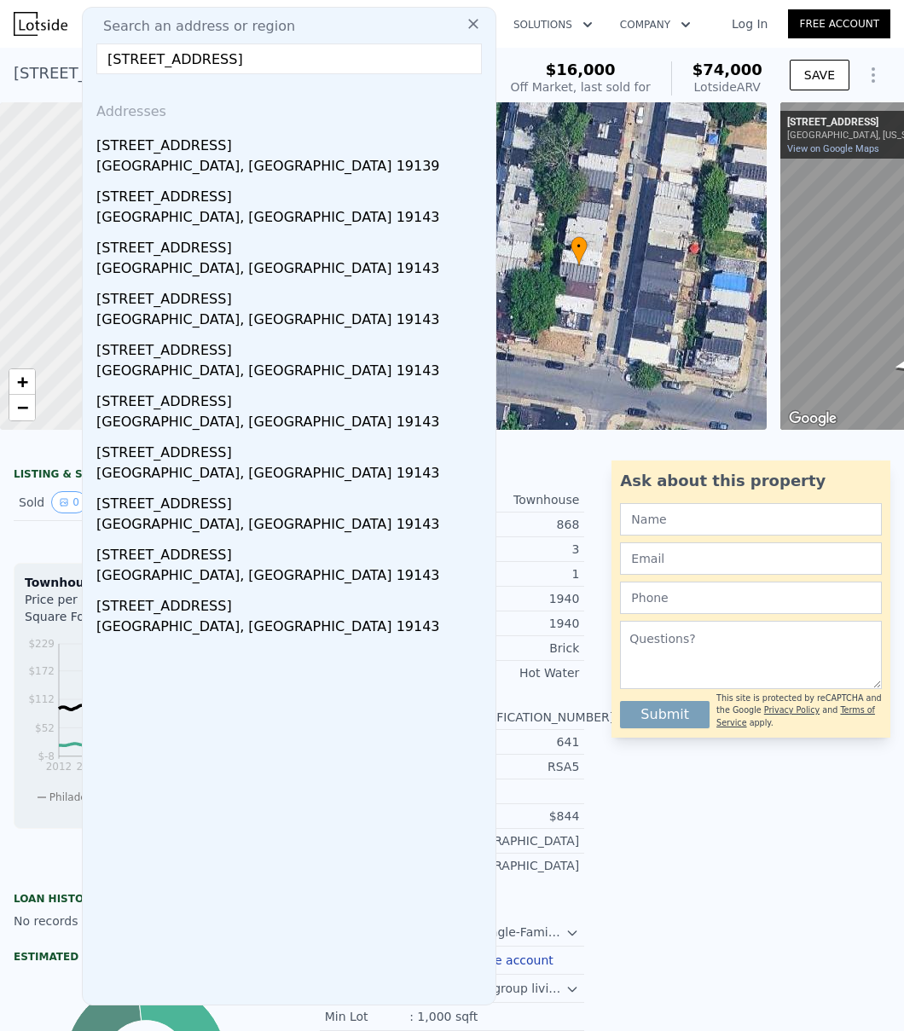
click at [343, 55] on input "[STREET_ADDRESS]" at bounding box center [288, 58] width 385 height 31
drag, startPoint x: 344, startPoint y: 58, endPoint x: 116, endPoint y: 61, distance: 228.5
click at [107, 49] on input "[STREET_ADDRESS]" at bounding box center [288, 58] width 385 height 31
paste input "[STREET_ADDRESS]"
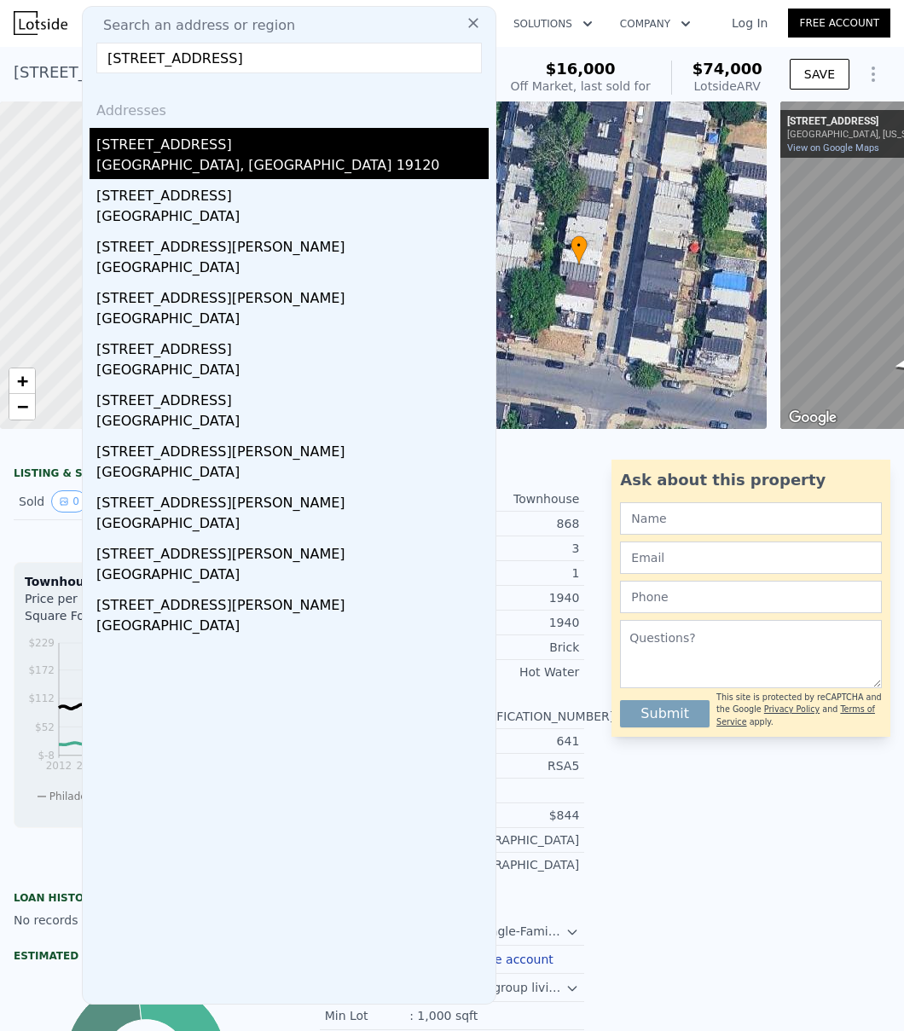
type input "[STREET_ADDRESS]"
click at [188, 148] on div "[STREET_ADDRESS]" at bounding box center [292, 141] width 392 height 27
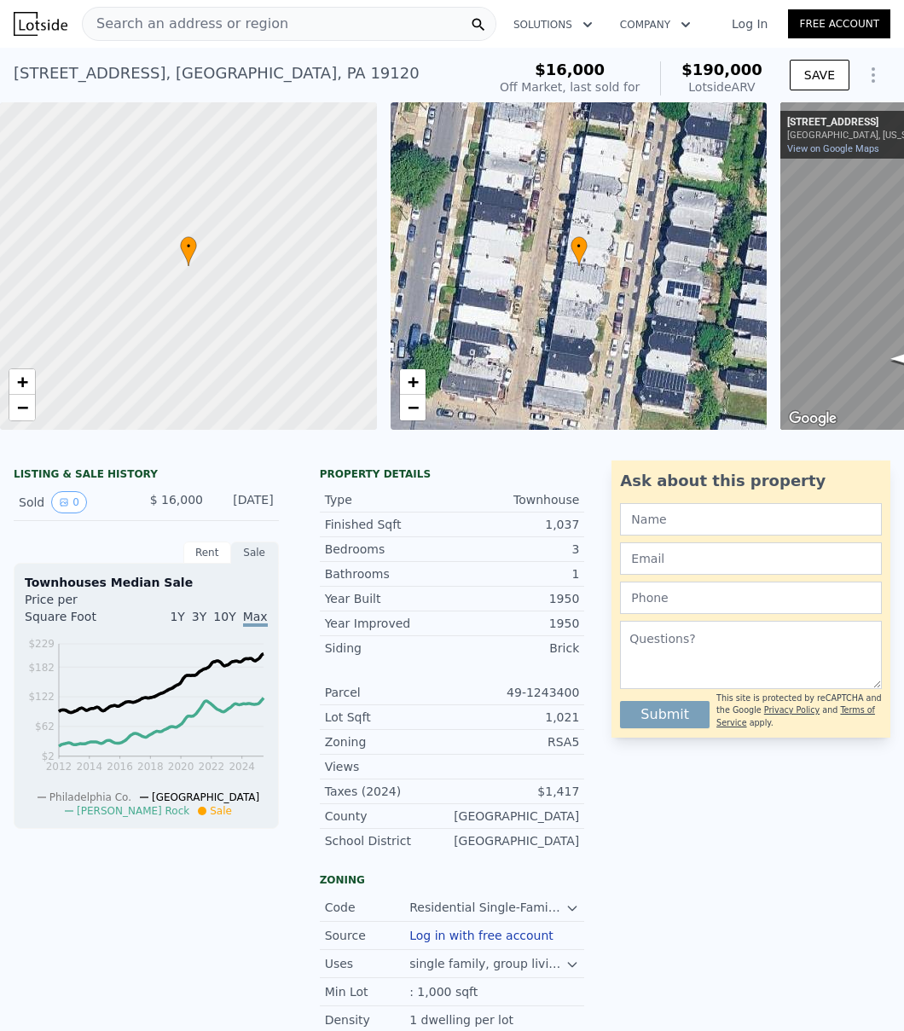
click at [158, 23] on span "Search an address or region" at bounding box center [185, 24] width 205 height 20
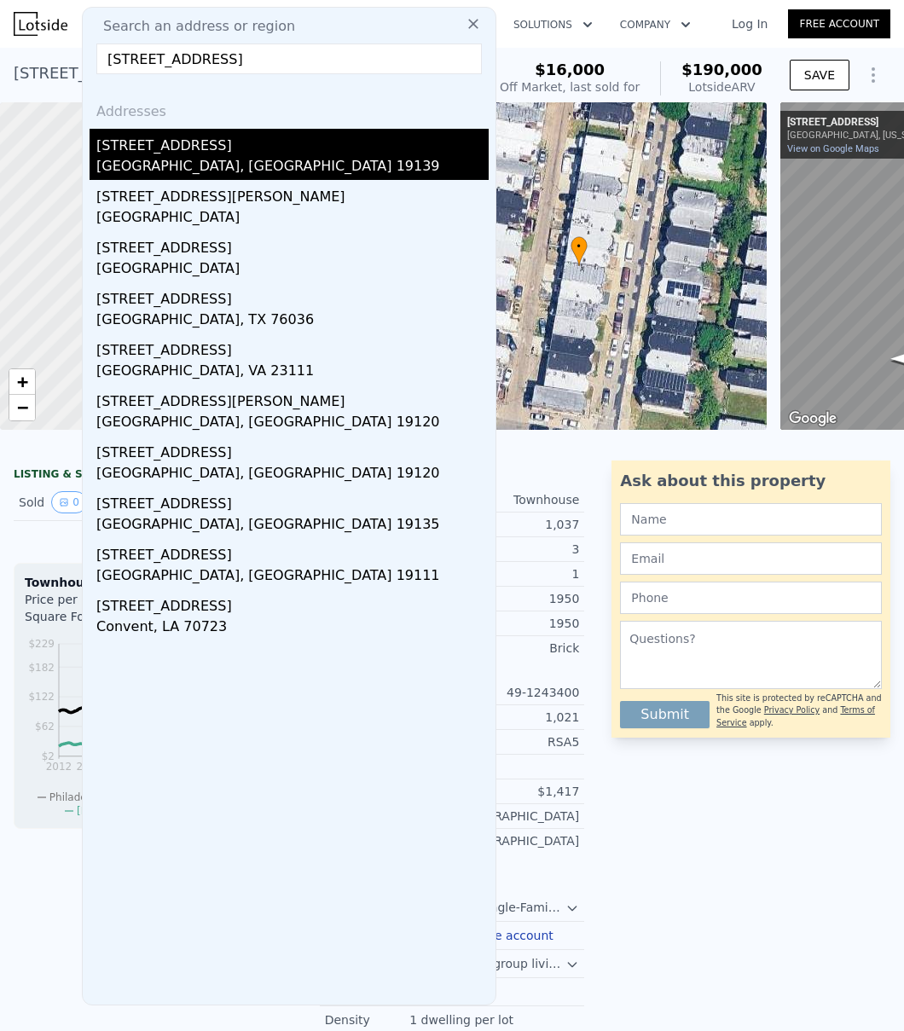
type input "[STREET_ADDRESS]"
click at [159, 152] on div "[STREET_ADDRESS]" at bounding box center [292, 142] width 392 height 27
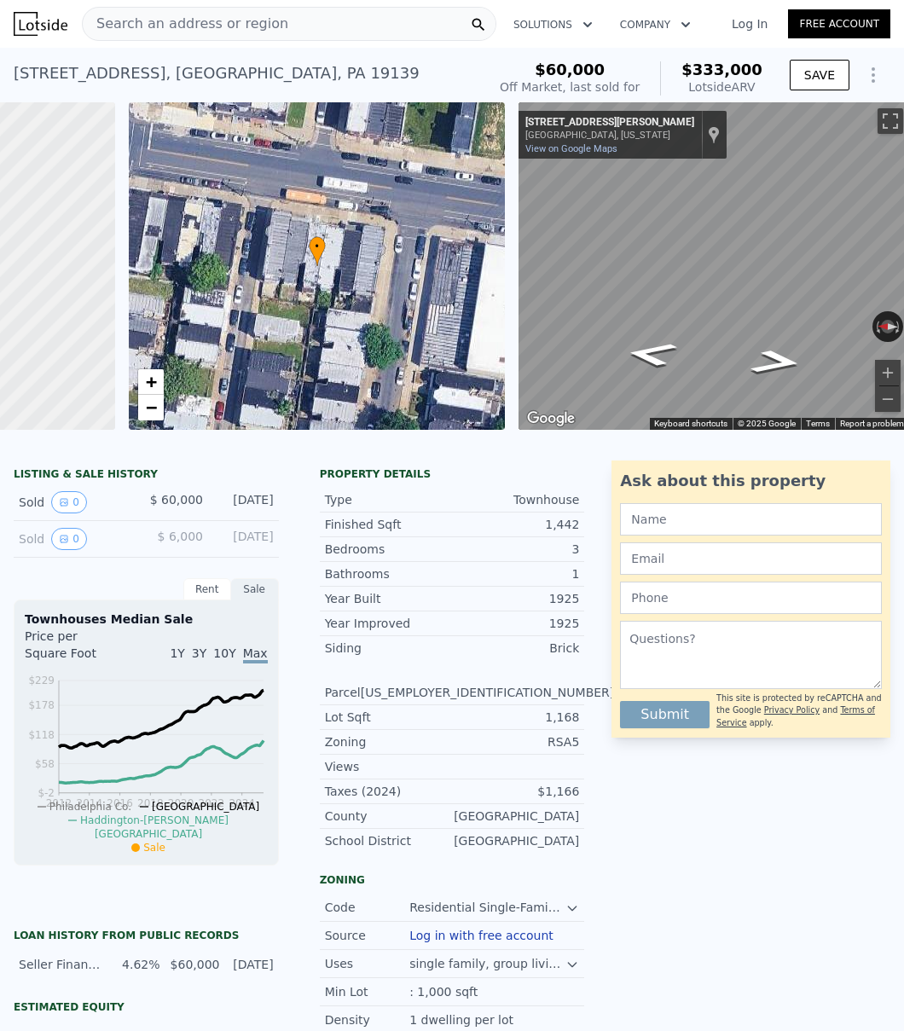
scroll to position [0, 274]
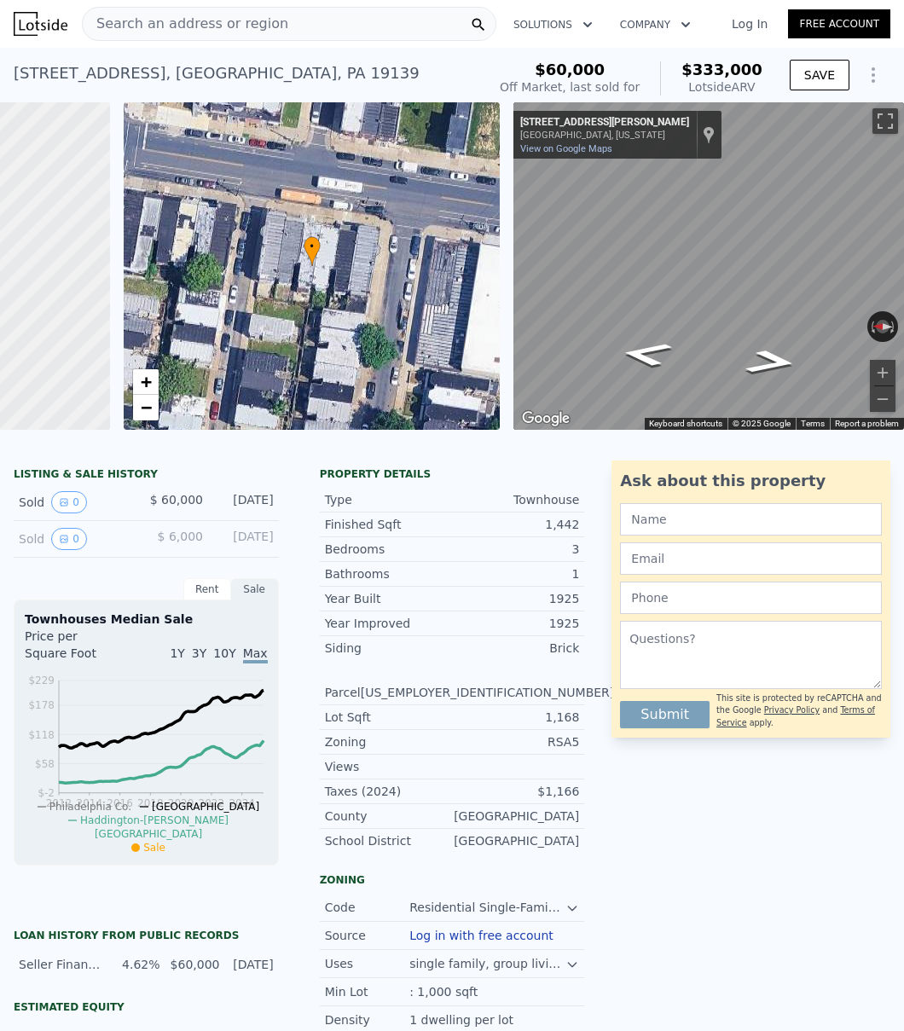
type input "1038"
type input "1440"
type input "1168"
type input "2469"
type input "$ 190,000"
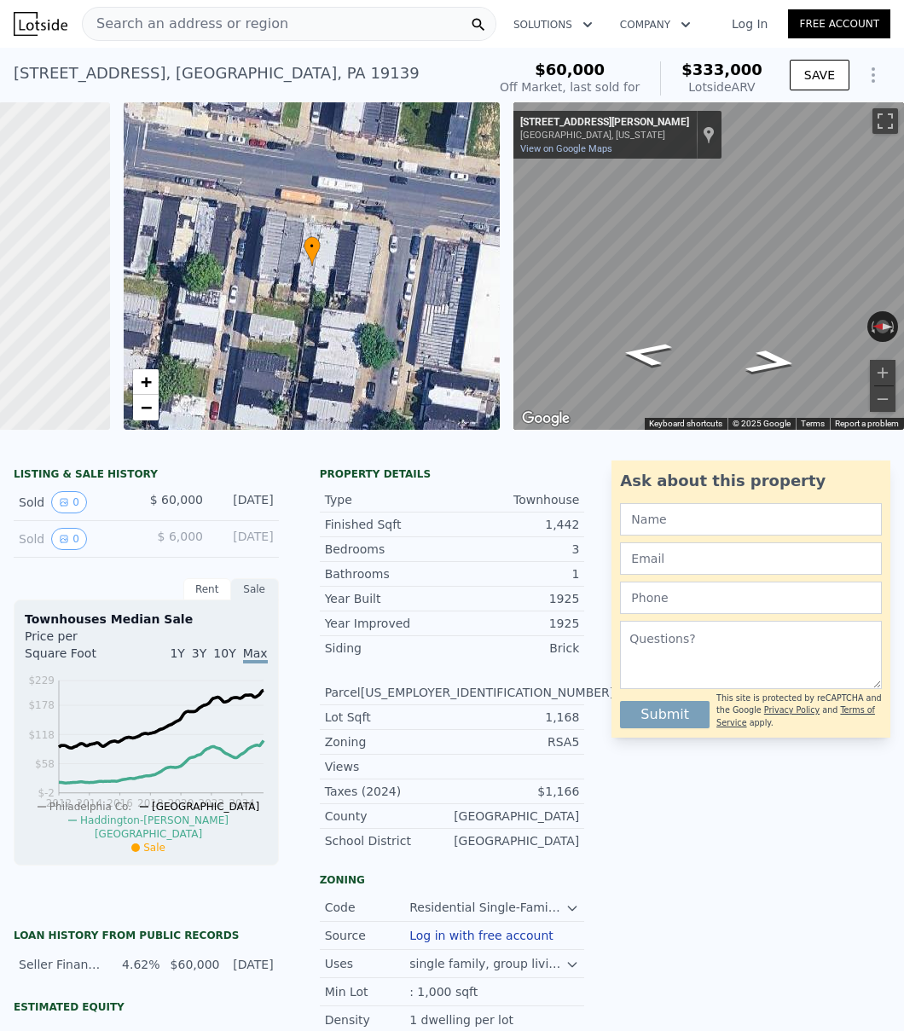
type input "4"
type input "$ 158,877"
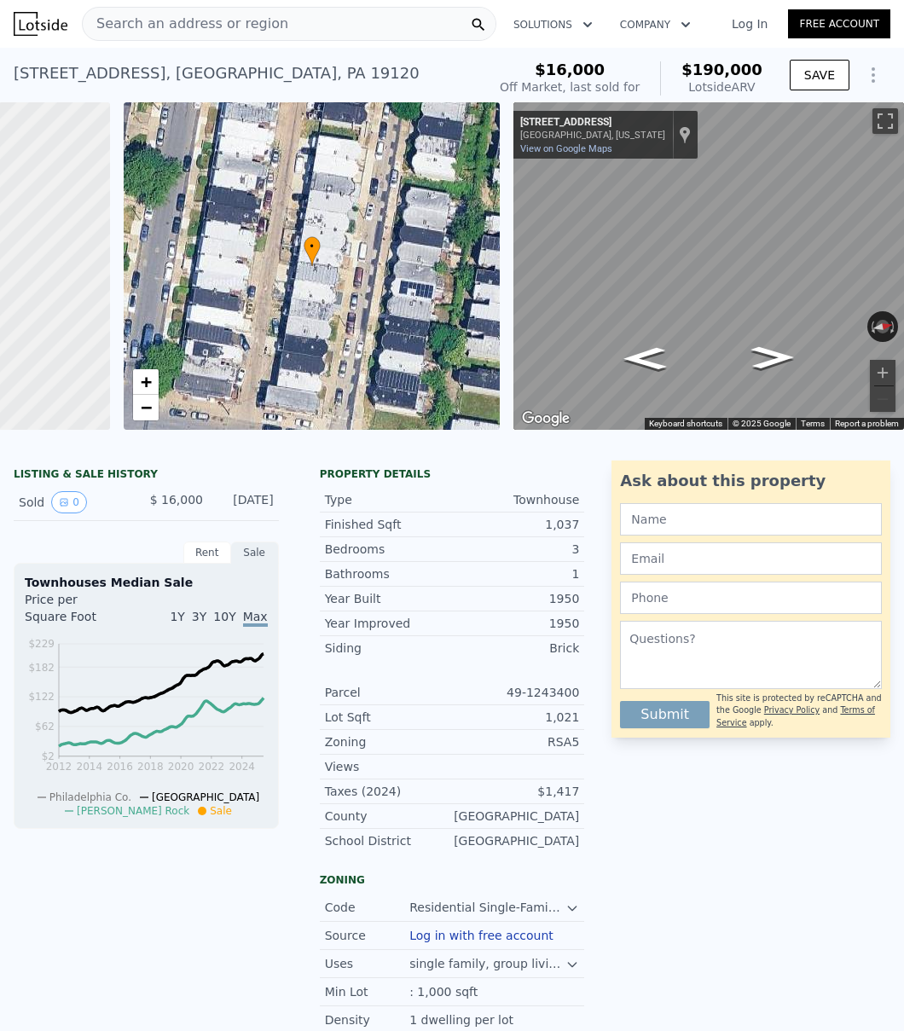
type input "1100"
type input "1900"
type input "964"
type input "2250"
type input "$ 333,000"
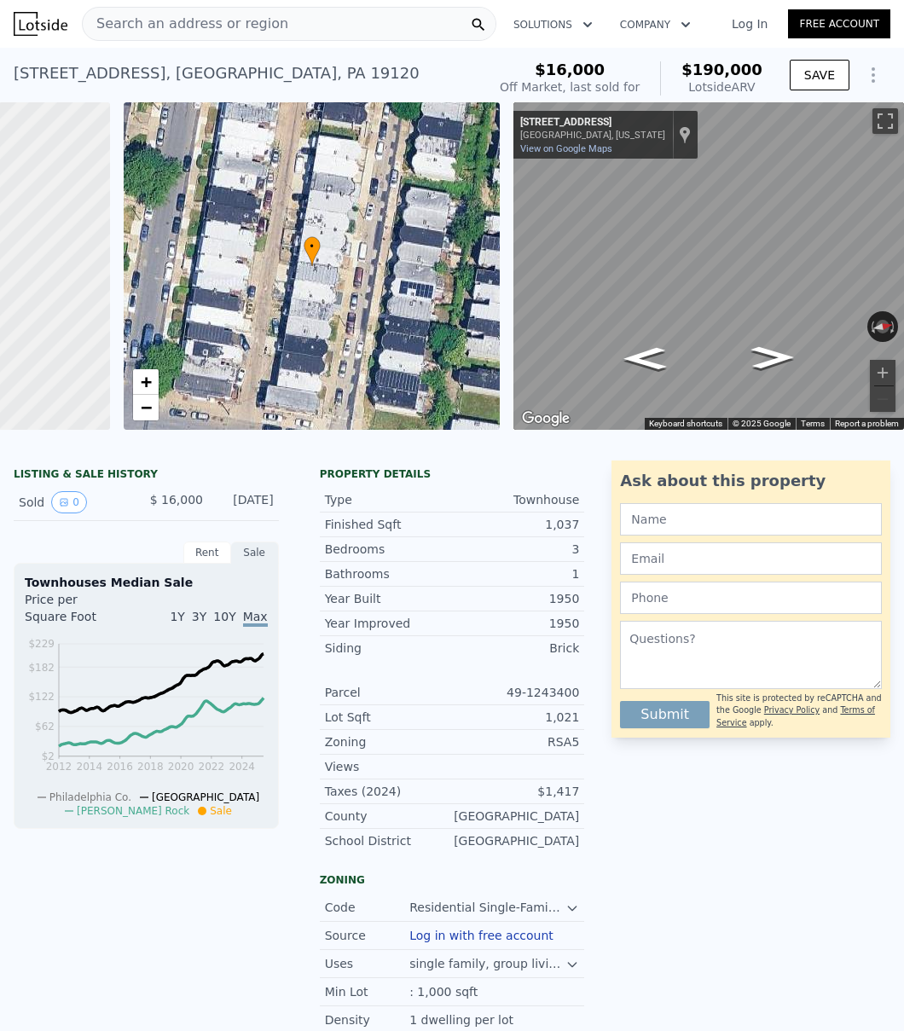
type input "5"
type input "$ 245,594"
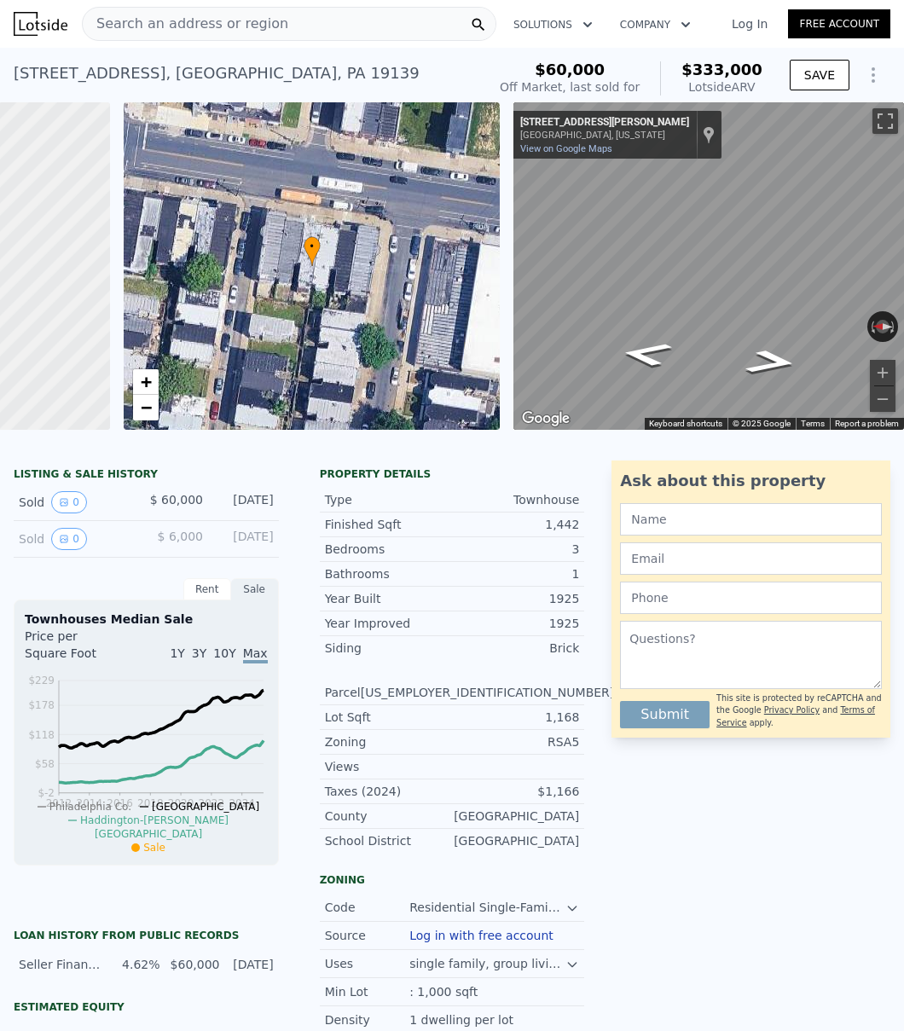
type input "1038"
type input "1440"
type input "1168"
type input "2469"
type input "$ 190,000"
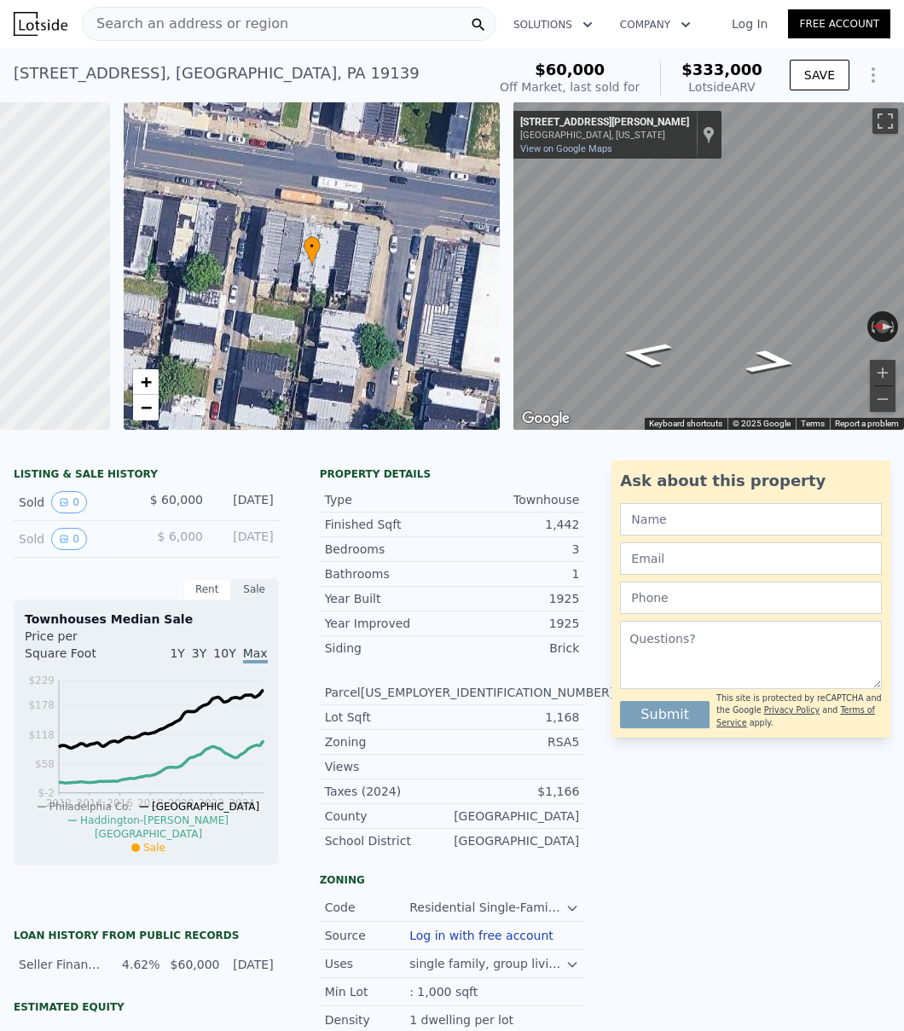
type input "4"
type input "$ 158,877"
